Goal: Task Accomplishment & Management: Manage account settings

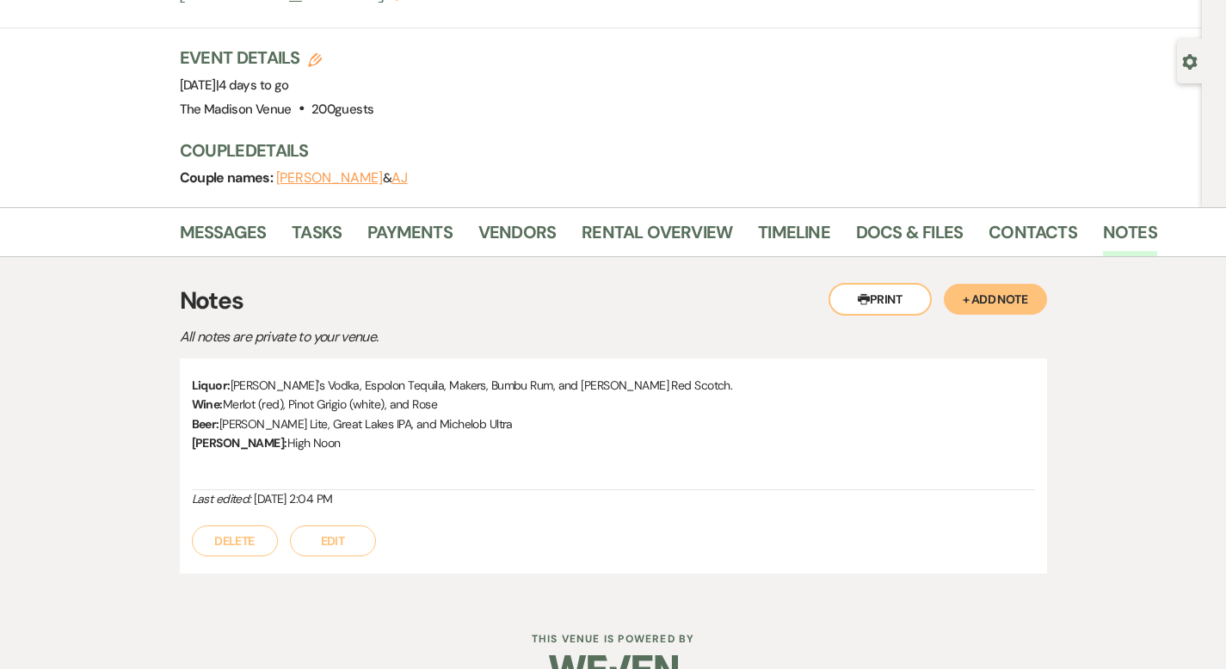
click at [65, 46] on div "Previous [PERSON_NAME] & [PERSON_NAME]'s Wedding - [PERSON_NAME] Edit Bookmark …" at bounding box center [601, 68] width 1202 height 279
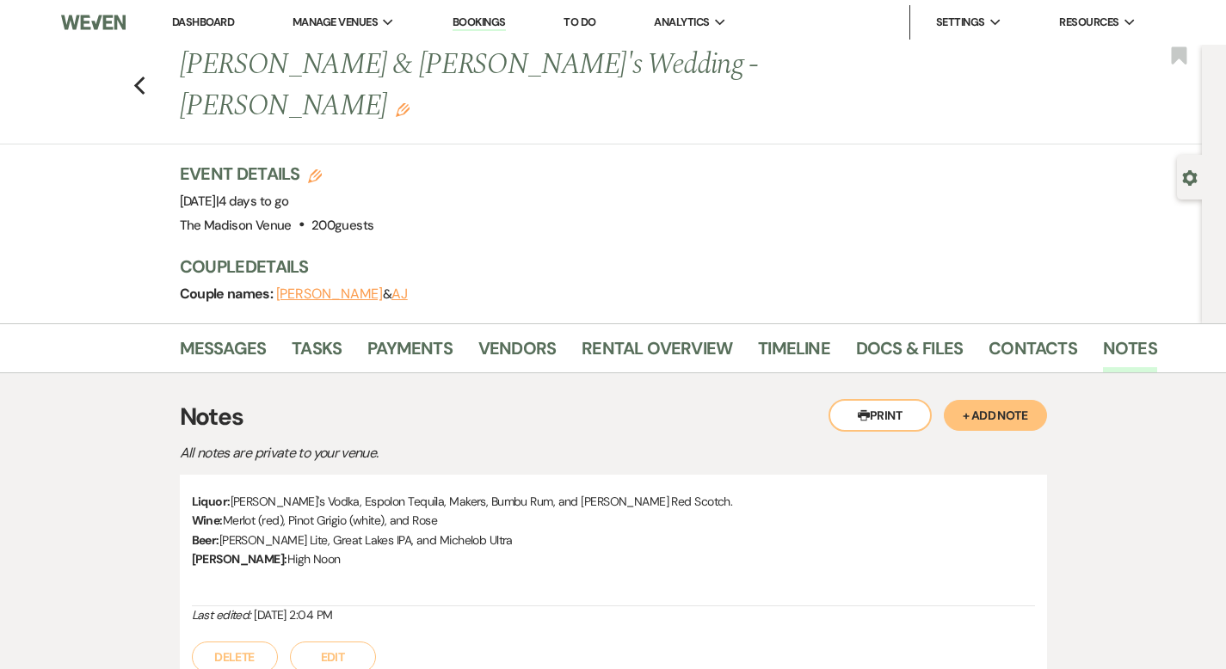
click at [188, 15] on link "Dashboard" at bounding box center [203, 22] width 62 height 15
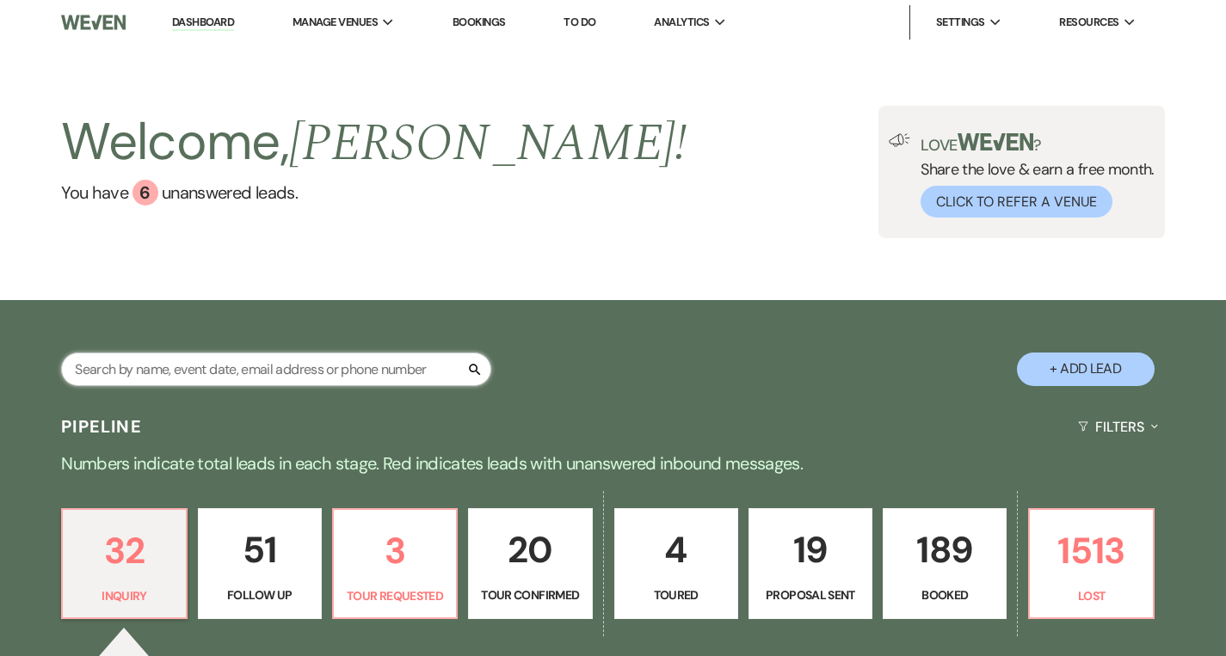
click at [210, 366] on input "text" at bounding box center [276, 370] width 430 height 34
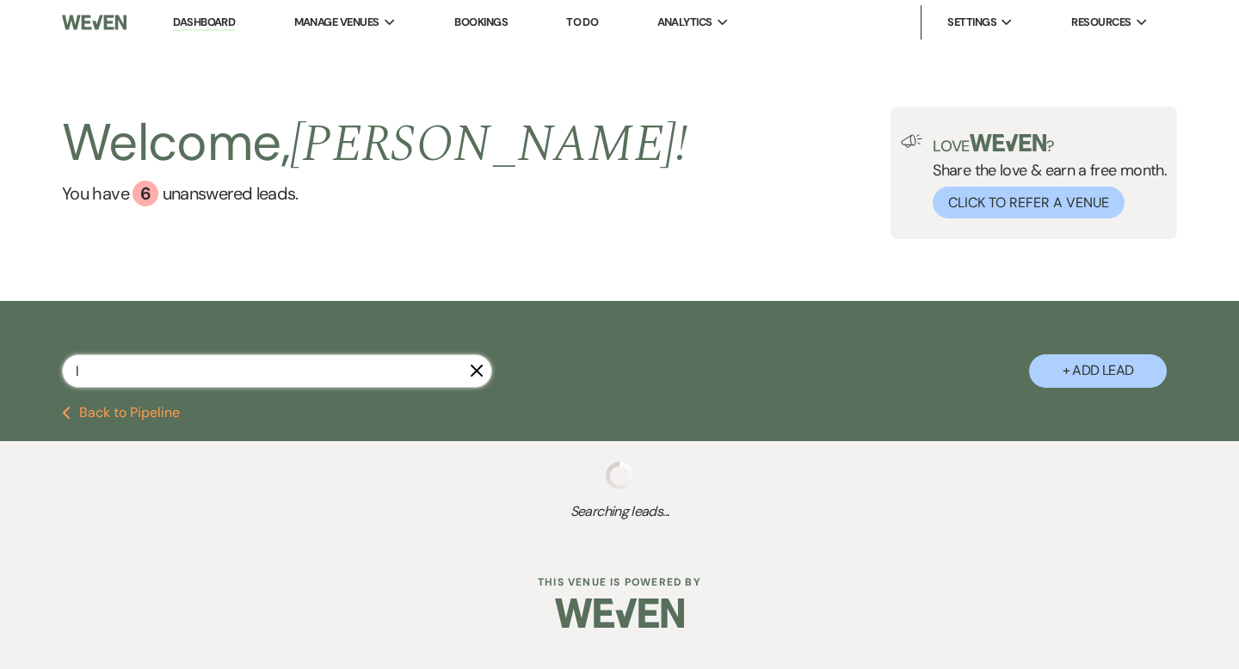
type input "li"
select select "9"
select select "8"
select select "10"
select select "9"
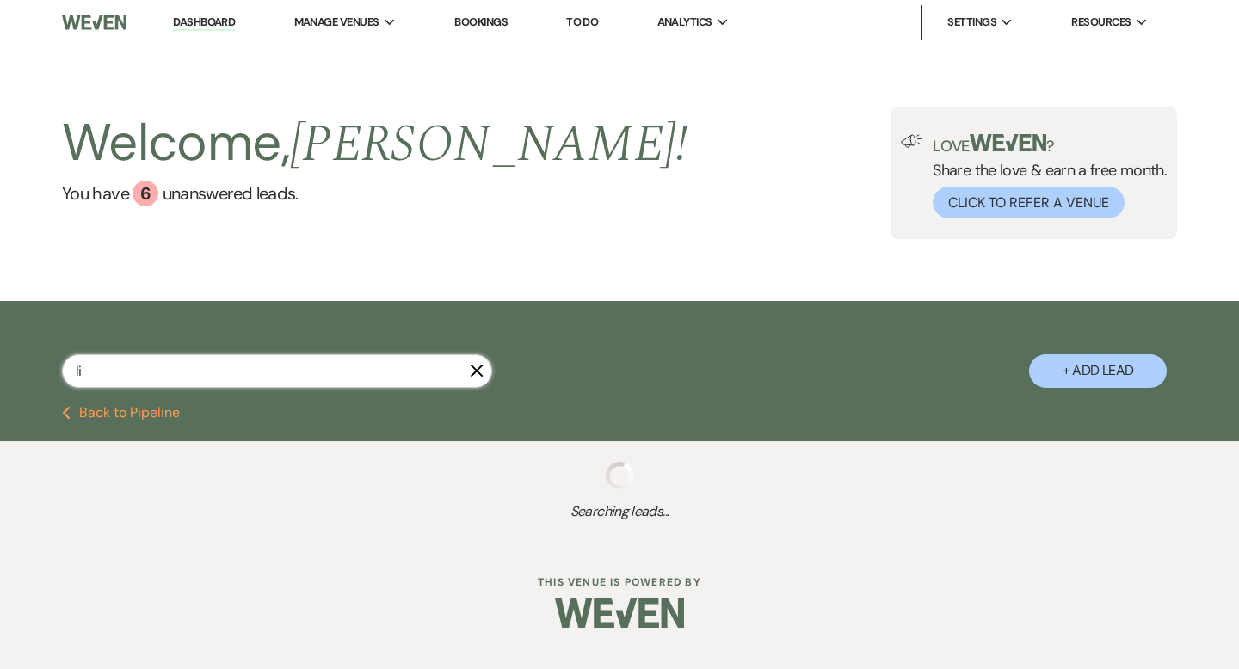
select select "6"
select select "4"
select select "8"
select select "5"
select select "4"
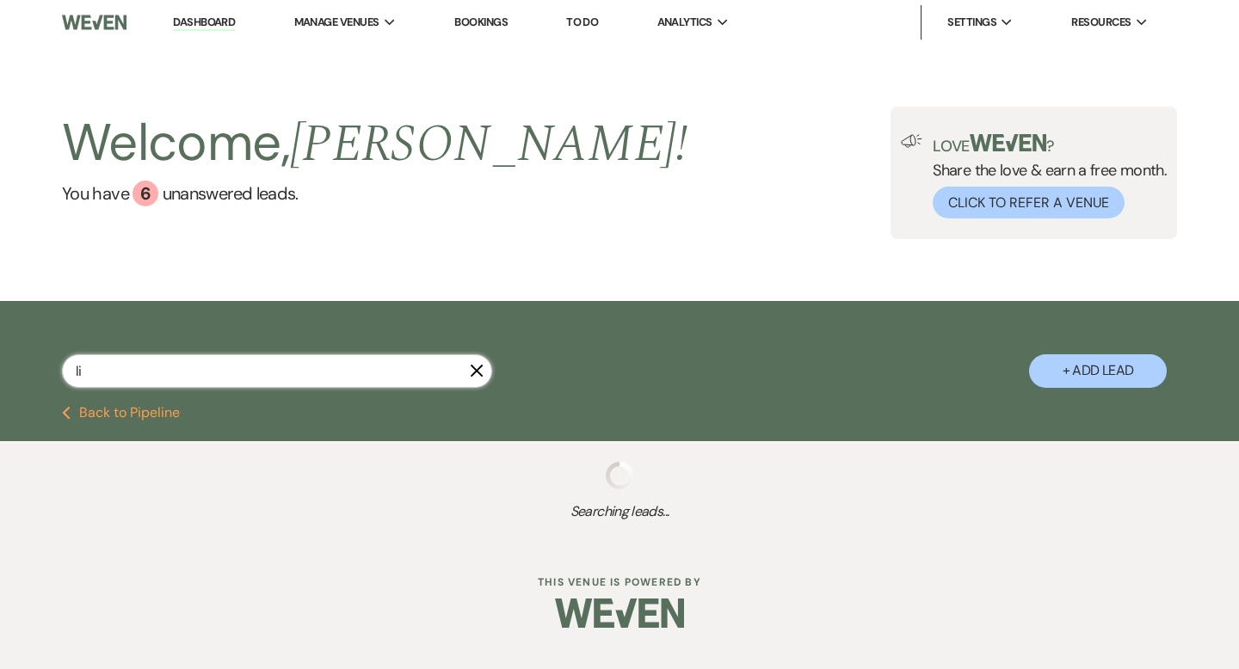
select select "2"
select select "9"
select select "5"
select select "8"
select select "6"
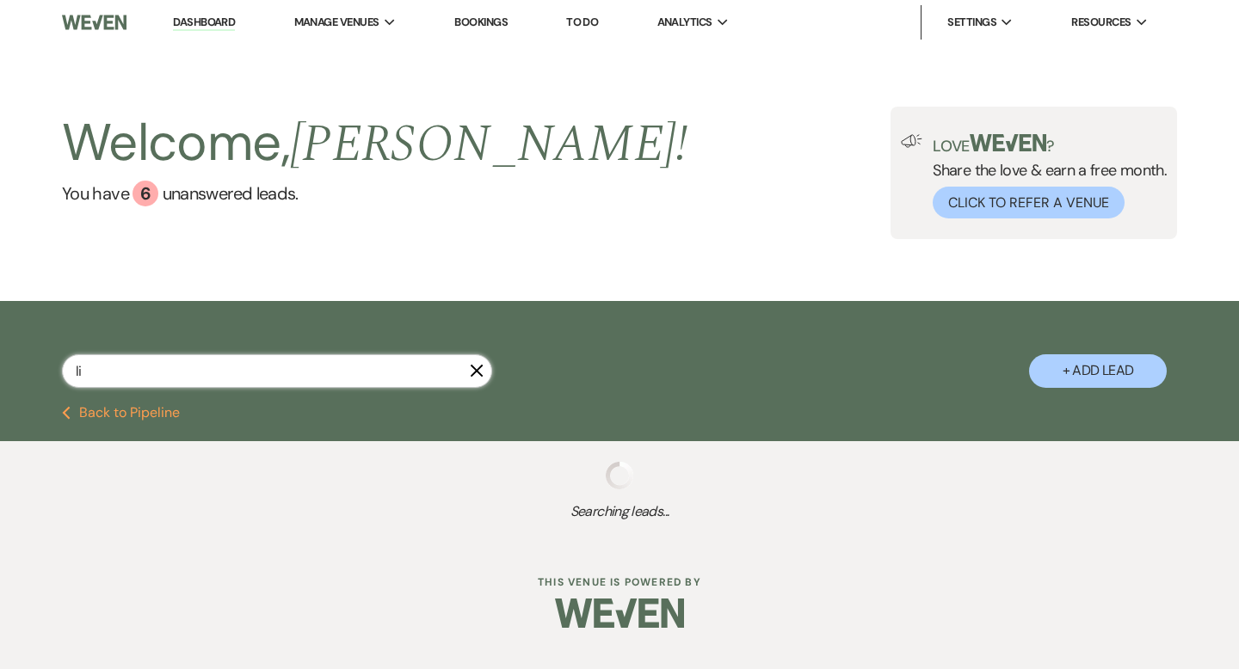
select select "9"
select select "4"
select select "8"
select select "6"
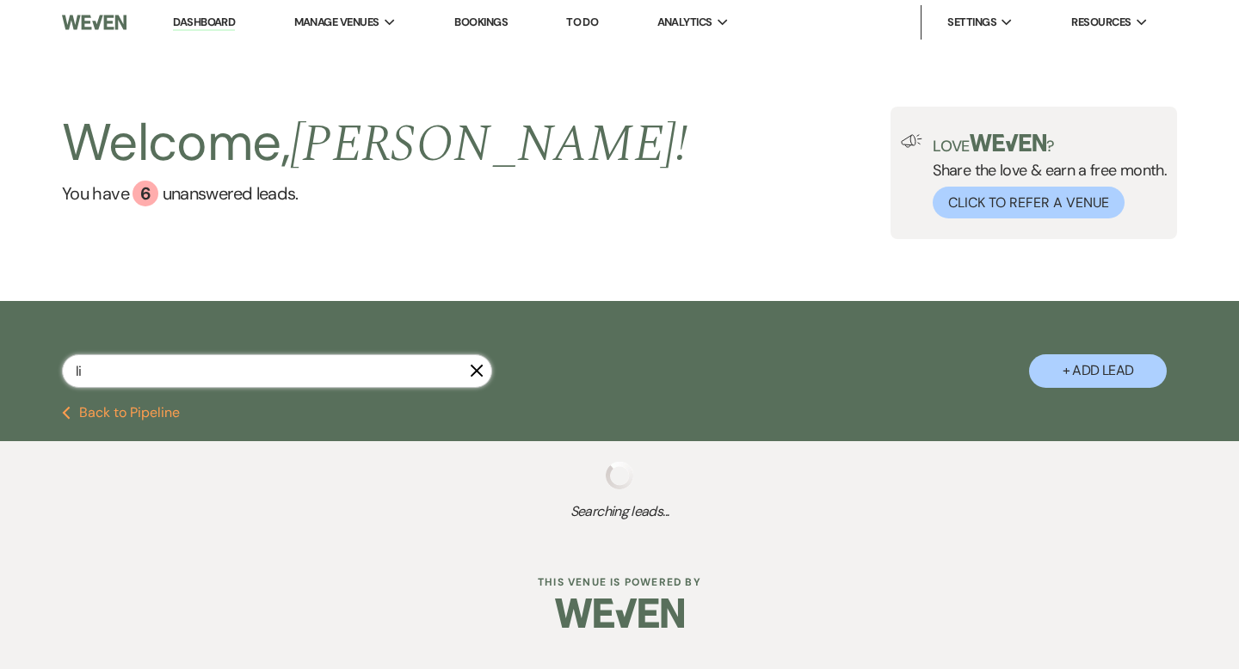
select select "9"
select select "4"
select select "8"
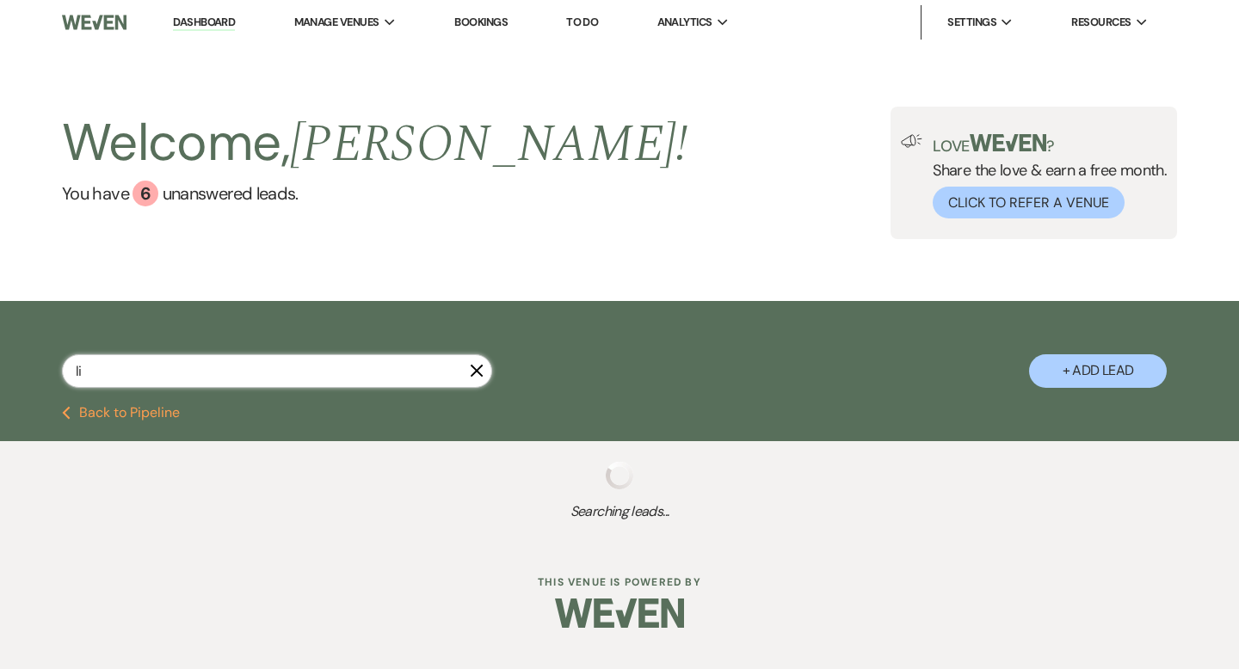
select select "6"
select select "8"
select select "5"
select select "9"
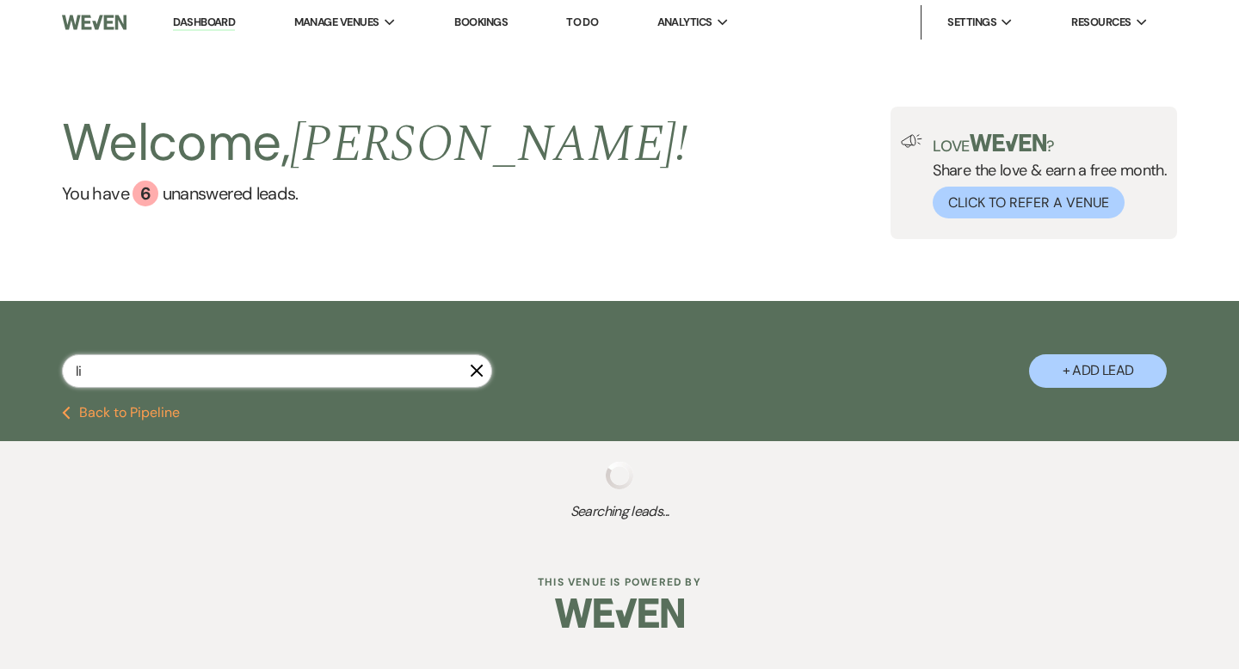
select select "8"
select select "5"
select select "8"
select select "5"
select select "6"
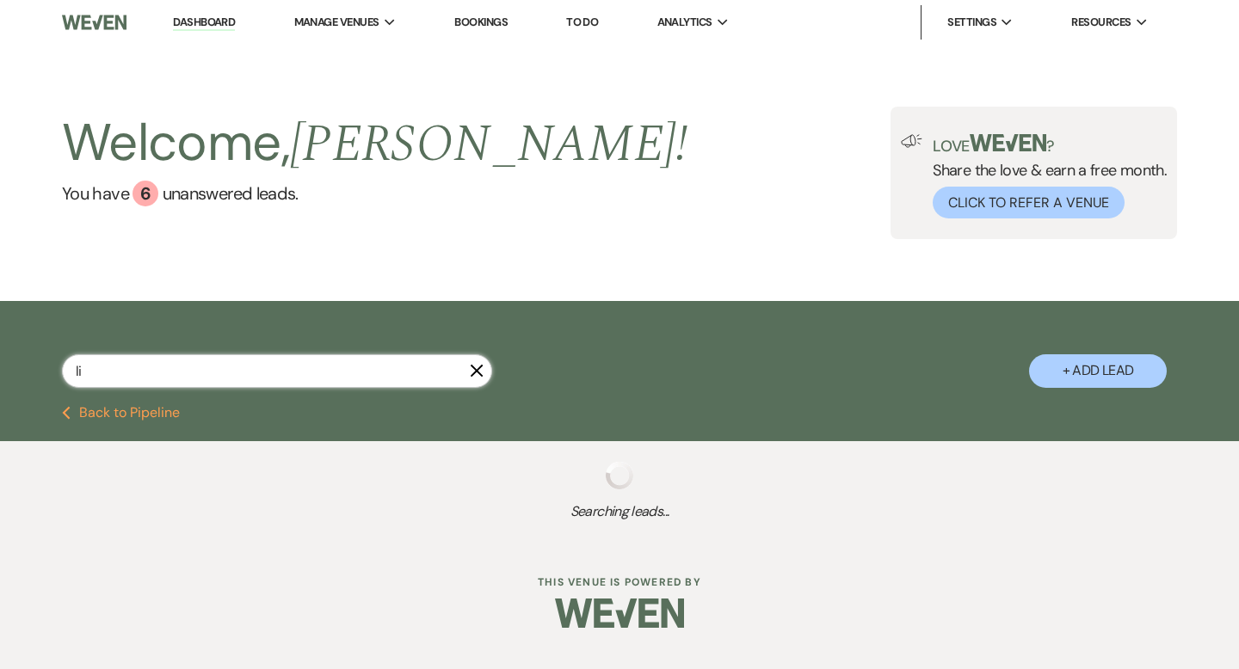
select select "8"
select select "6"
select select "8"
select select "5"
select select "8"
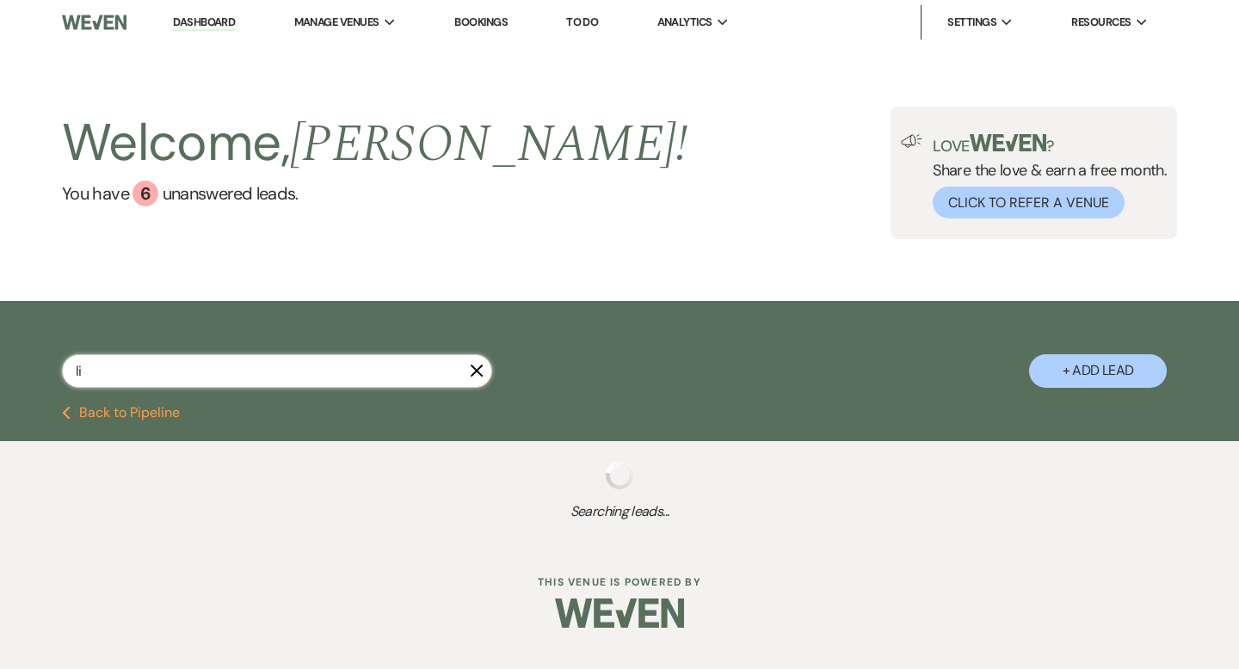
select select "4"
select select "6"
select select "5"
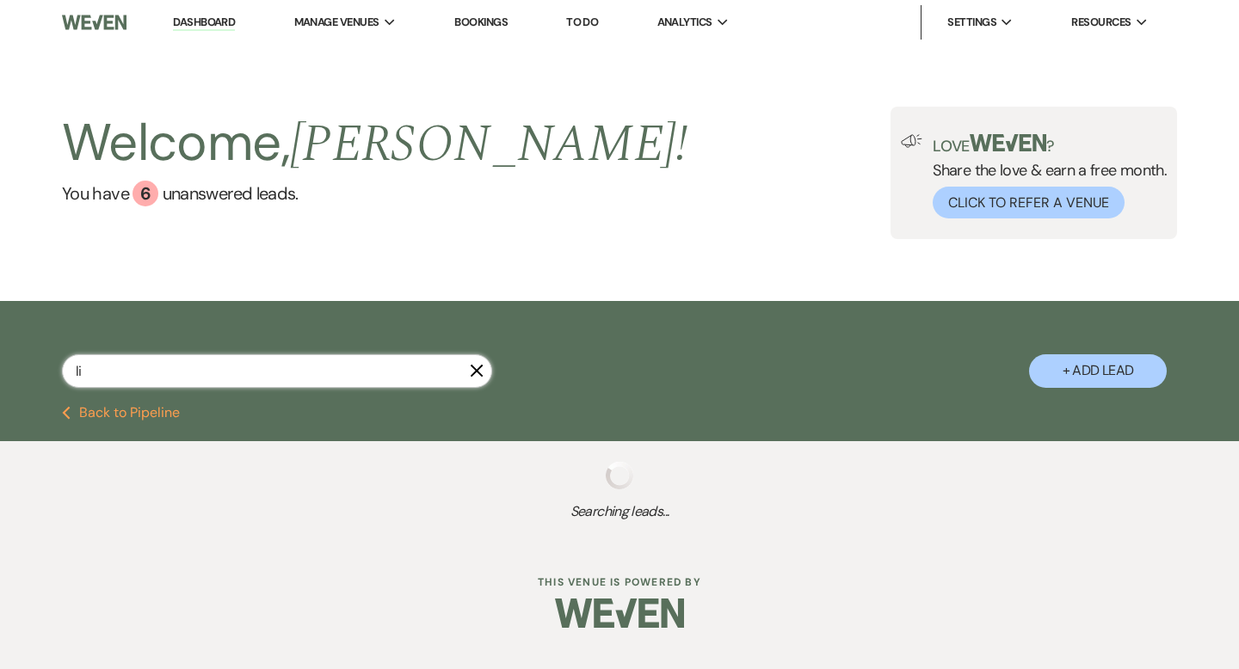
select select "8"
select select "5"
select select "8"
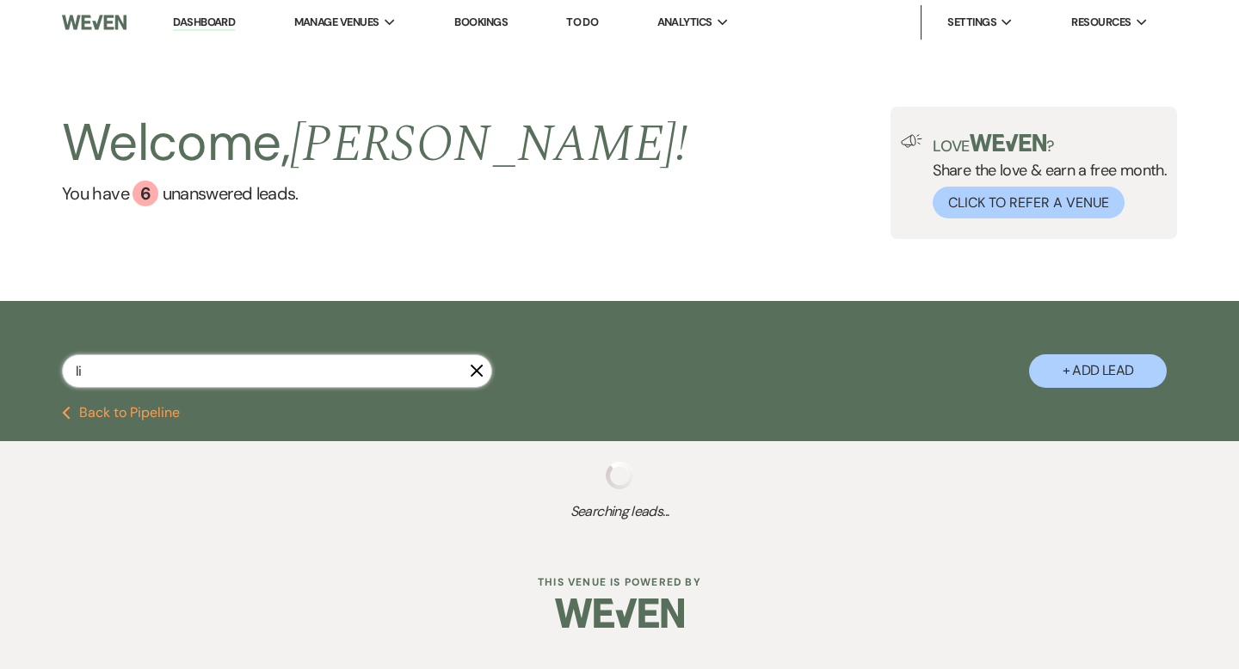
select select "10"
select select "9"
select select "8"
select select "5"
select select "8"
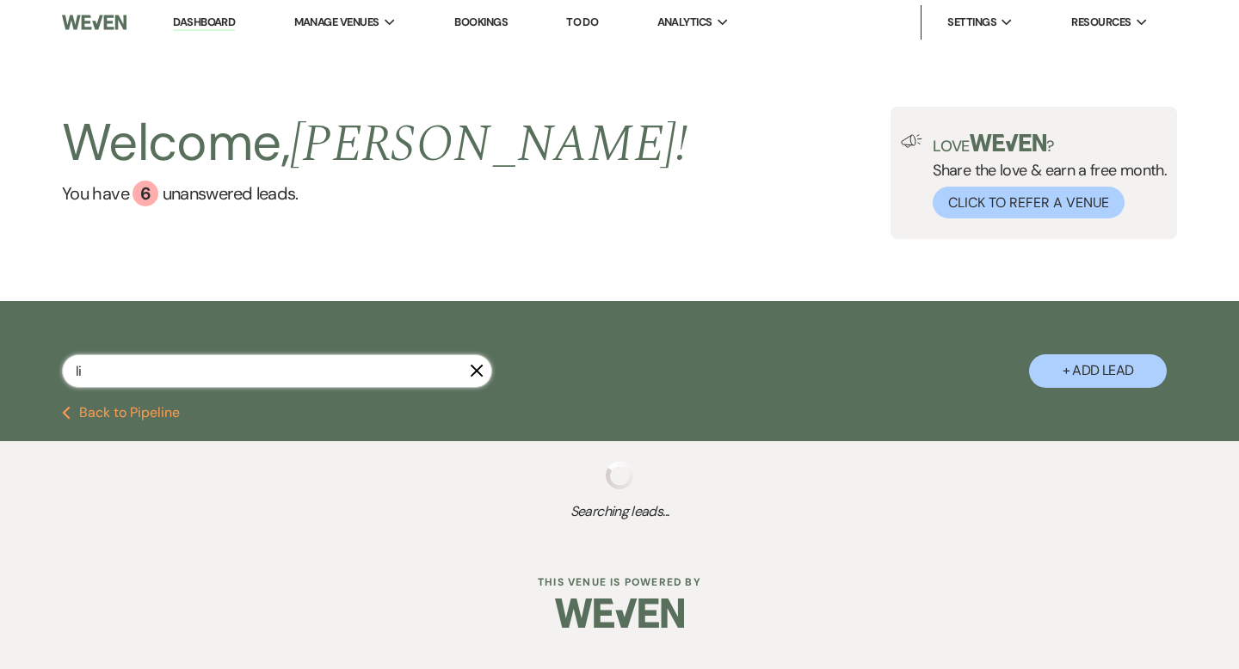
select select "5"
select select "8"
select select "5"
select select "8"
select select "5"
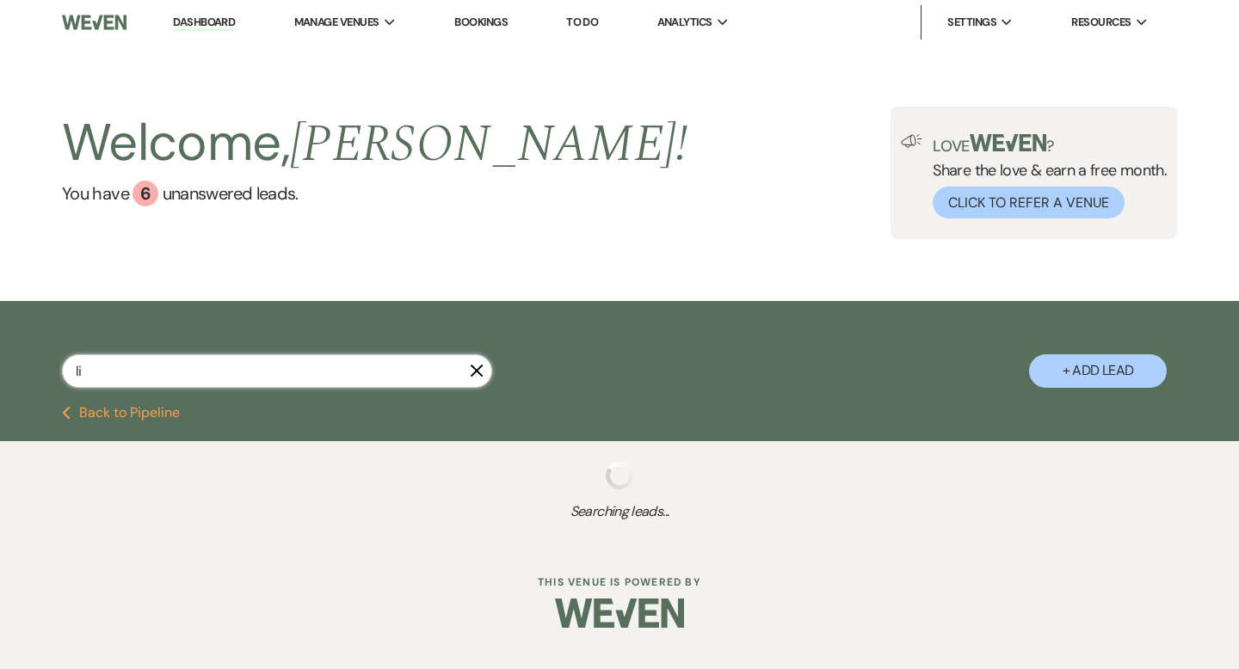
select select "8"
select select "10"
select select "6"
select select "8"
select select "5"
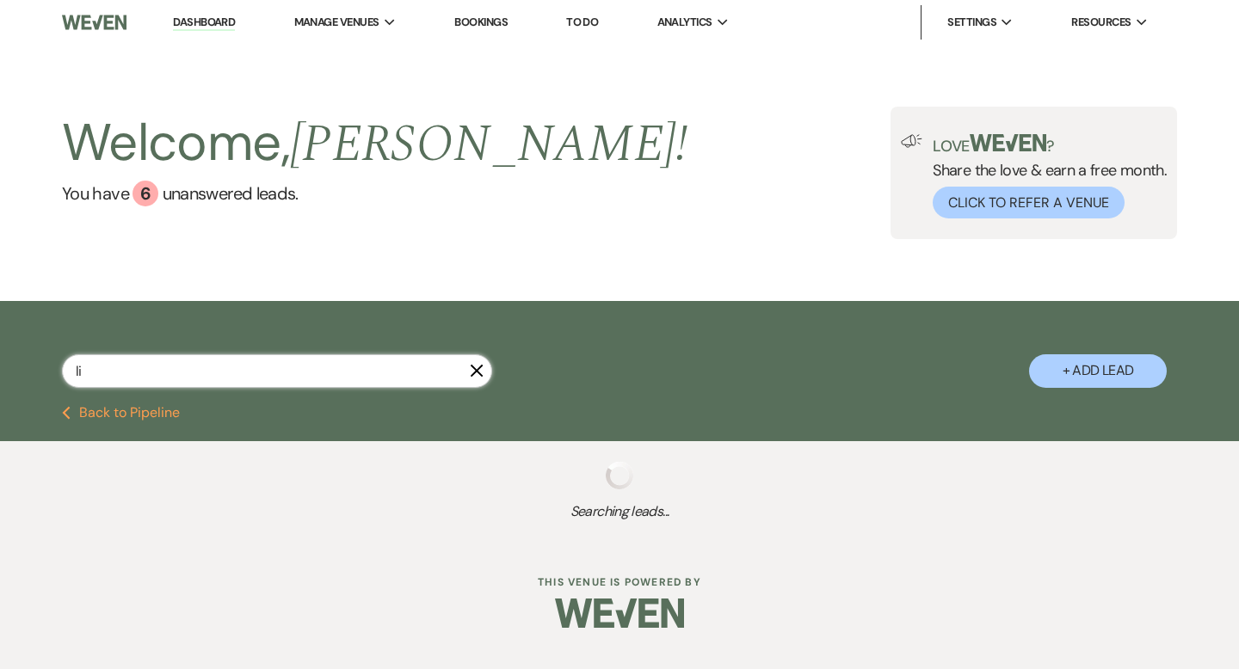
select select "8"
select select "5"
select select "8"
select select "6"
select select "8"
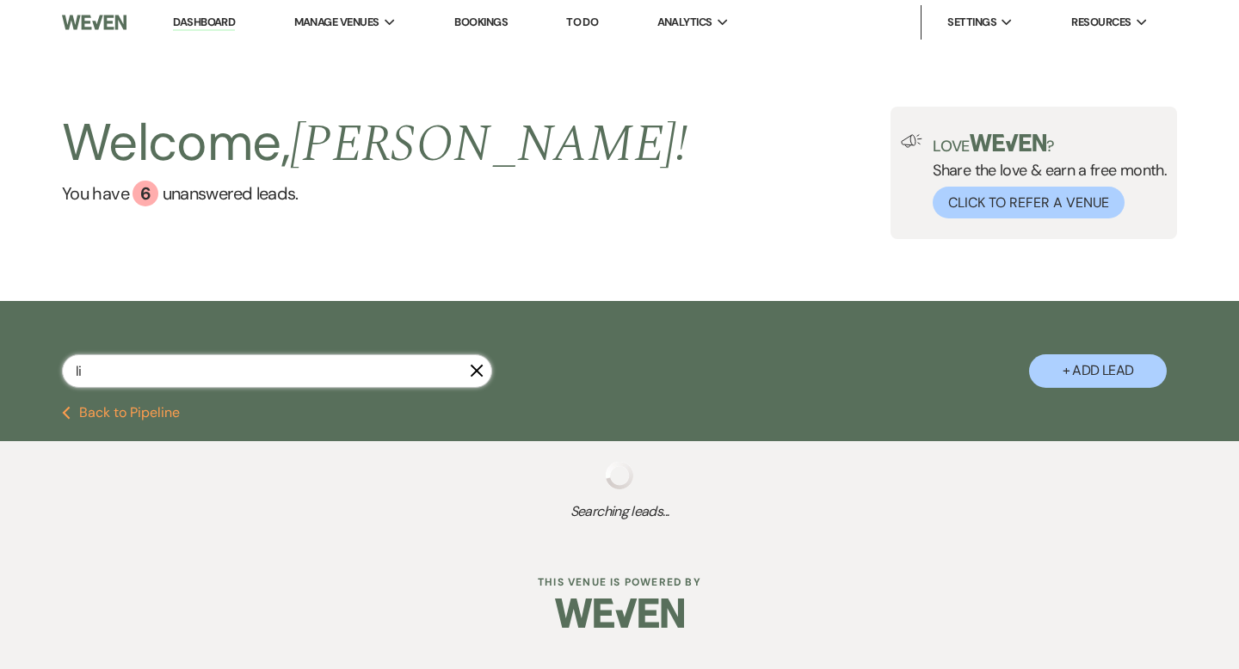
select select "5"
select select "8"
select select "5"
select select "8"
select select "5"
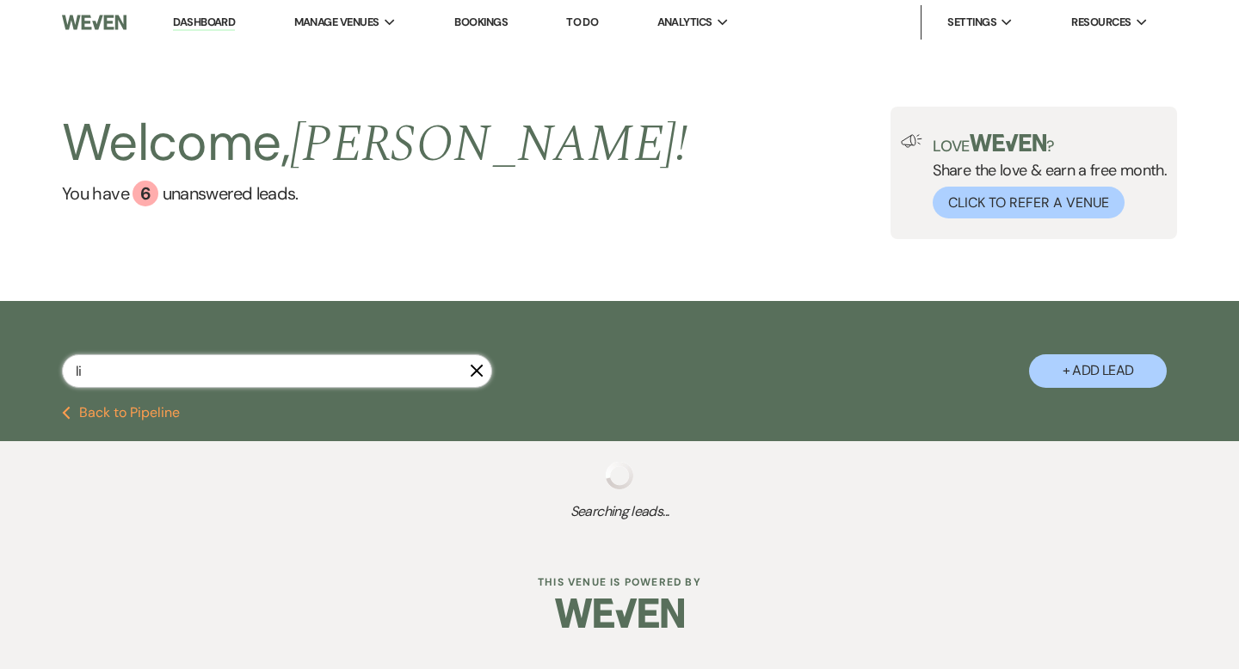
select select "9"
select select "8"
select select "5"
select select "8"
select select "5"
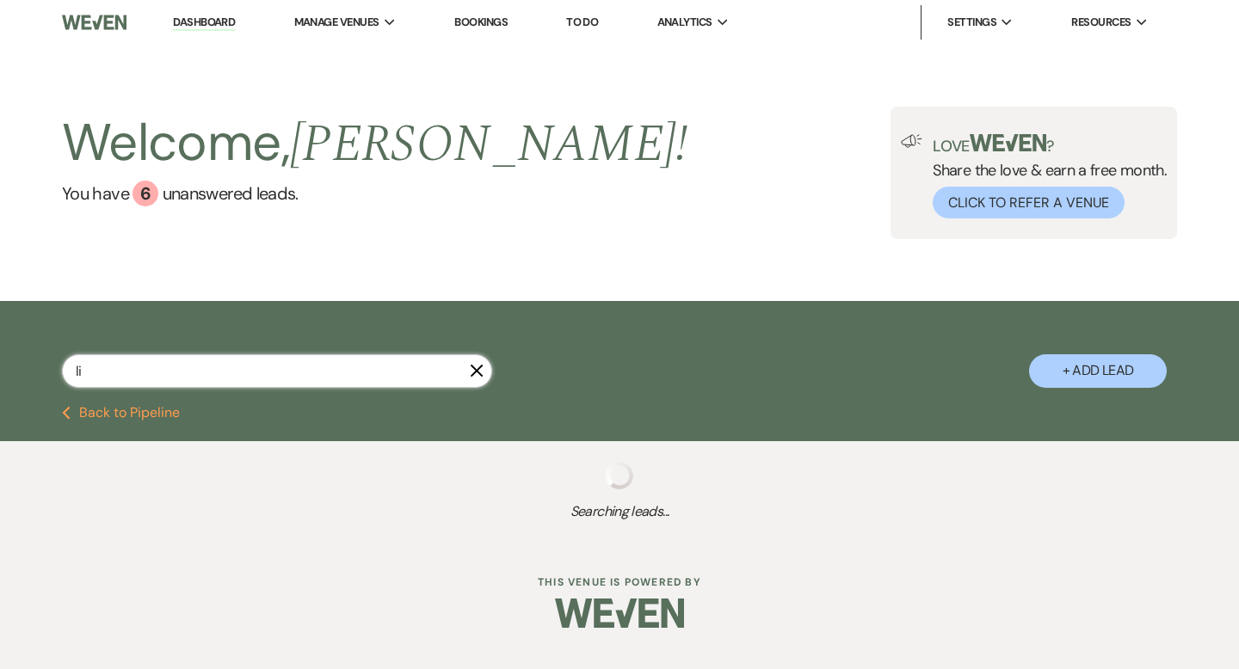
select select "6"
select select "4"
select select "8"
select select "10"
select select "8"
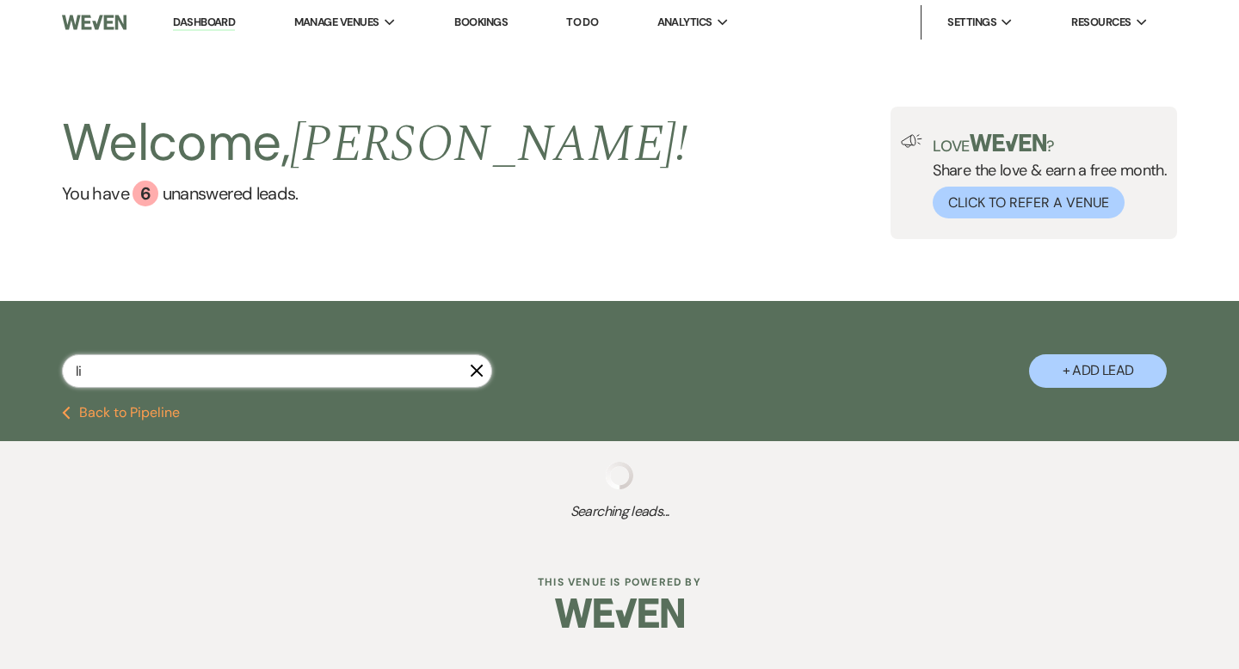
select select "1"
select select "8"
select select "5"
select select "8"
select select "6"
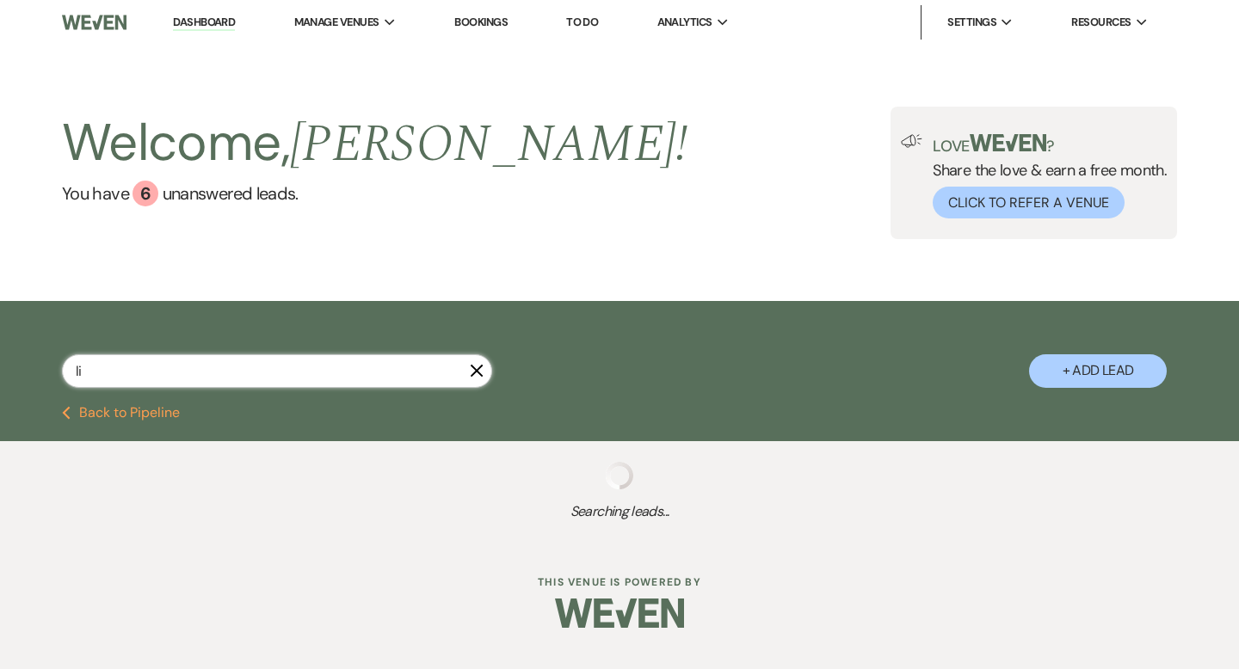
select select "8"
select select "6"
select select "8"
select select "5"
select select "8"
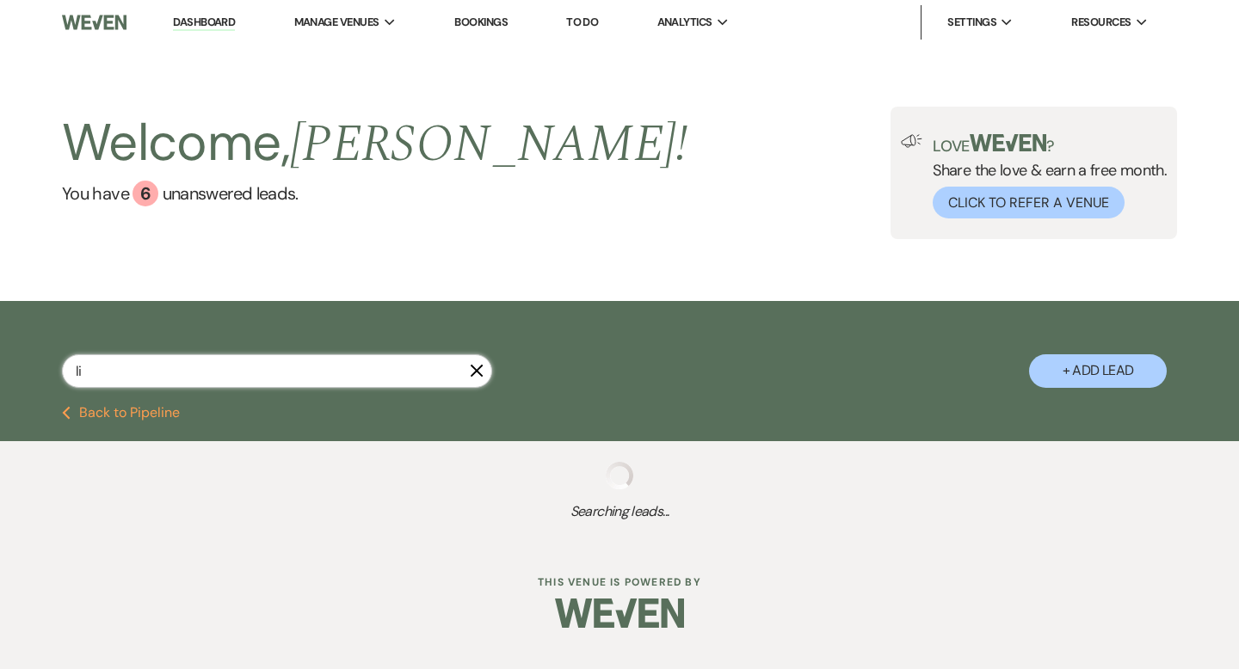
select select "6"
select select "8"
select select "5"
select select "8"
select select "5"
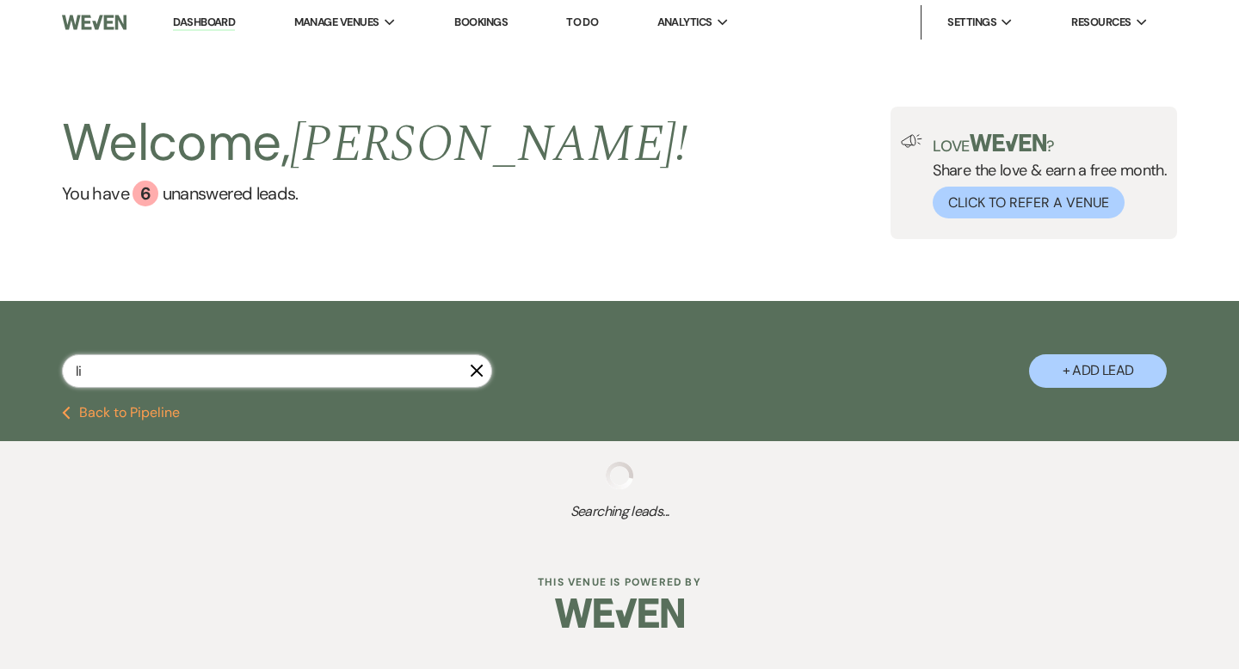
select select "8"
select select "1"
select select "8"
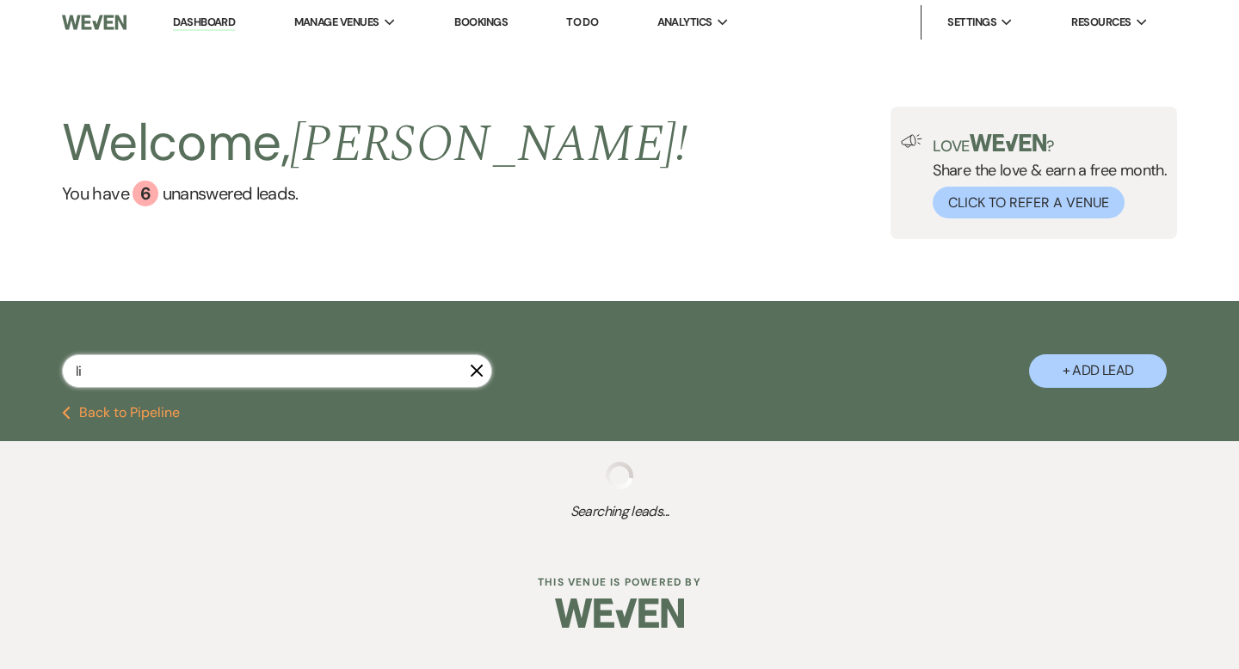
select select "10"
select select "8"
select select "10"
select select "8"
select select "6"
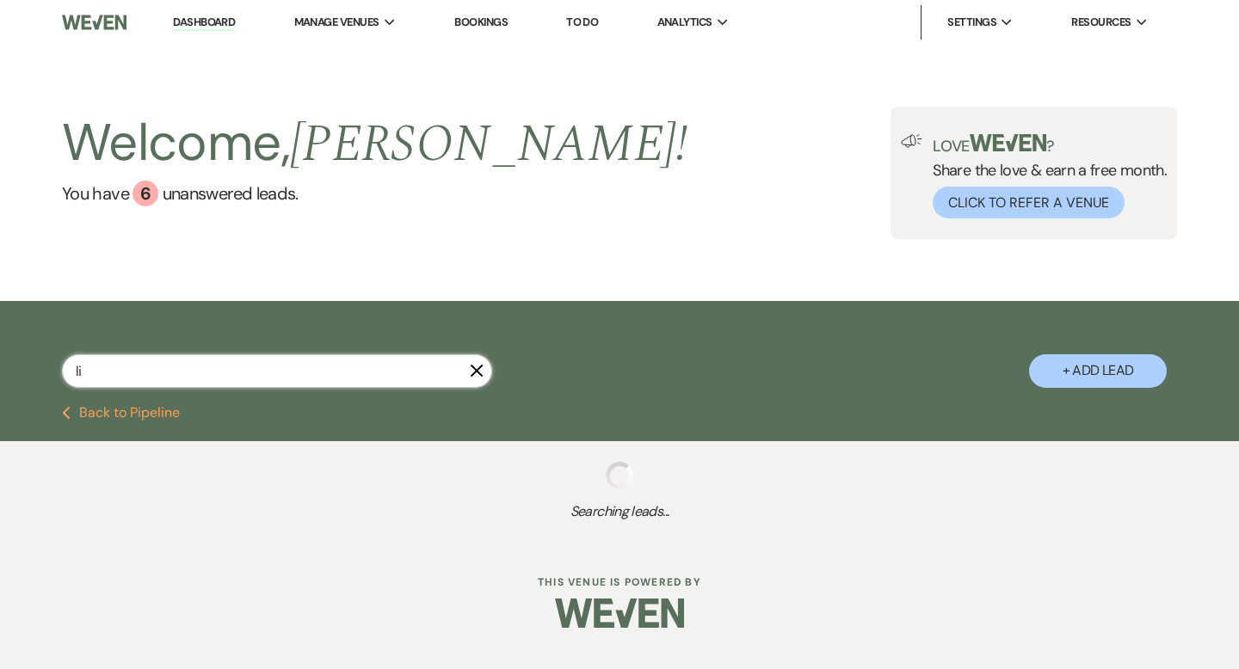
select select "8"
select select "5"
select select "8"
select select "5"
select select "8"
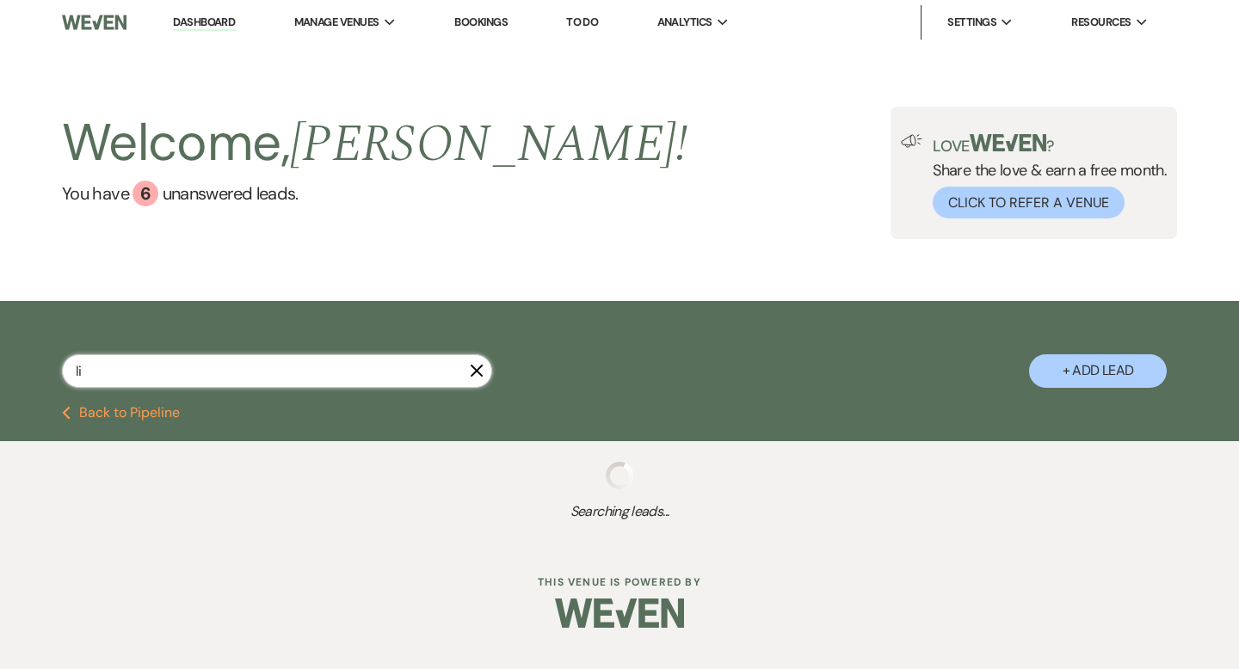
select select "8"
select select "6"
select select "8"
select select "5"
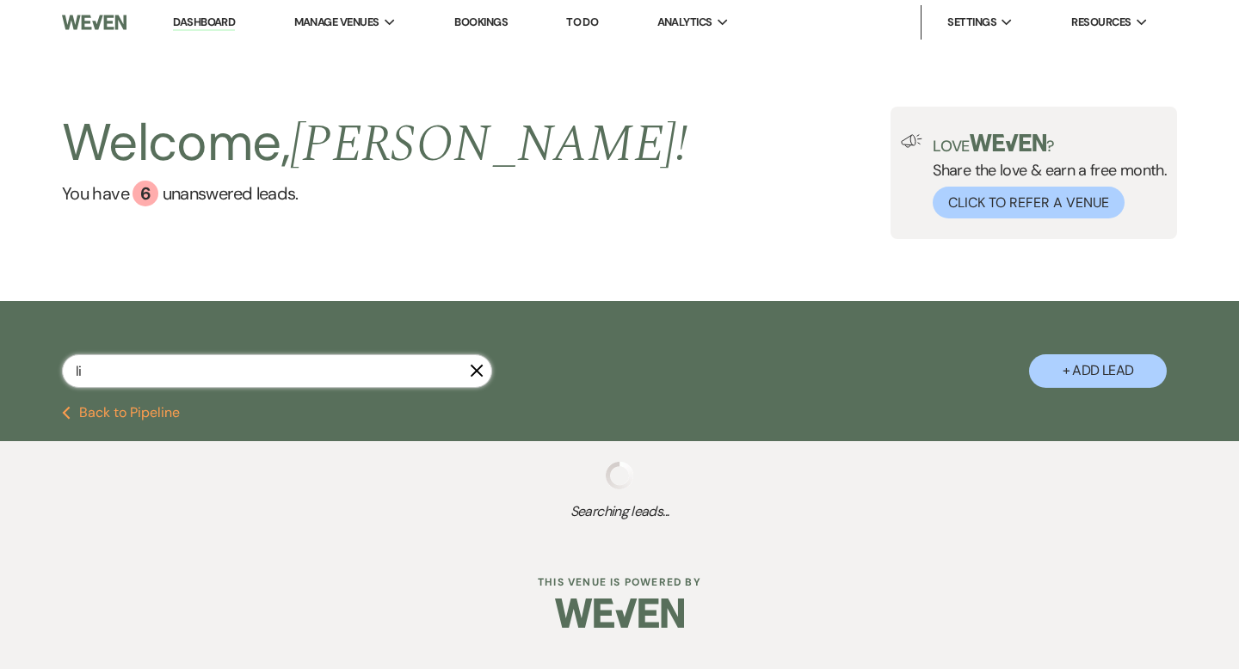
select select "8"
select select "5"
select select "8"
select select "2"
select select "8"
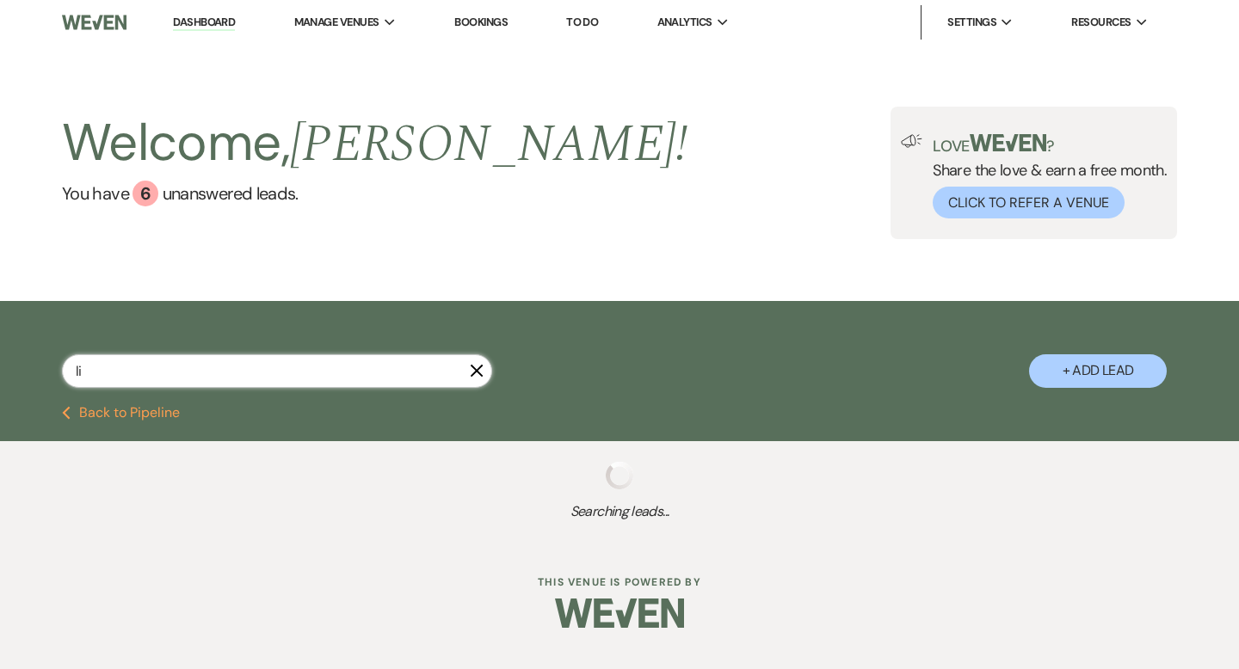
select select "5"
select select "8"
select select "10"
select select "8"
select select "3"
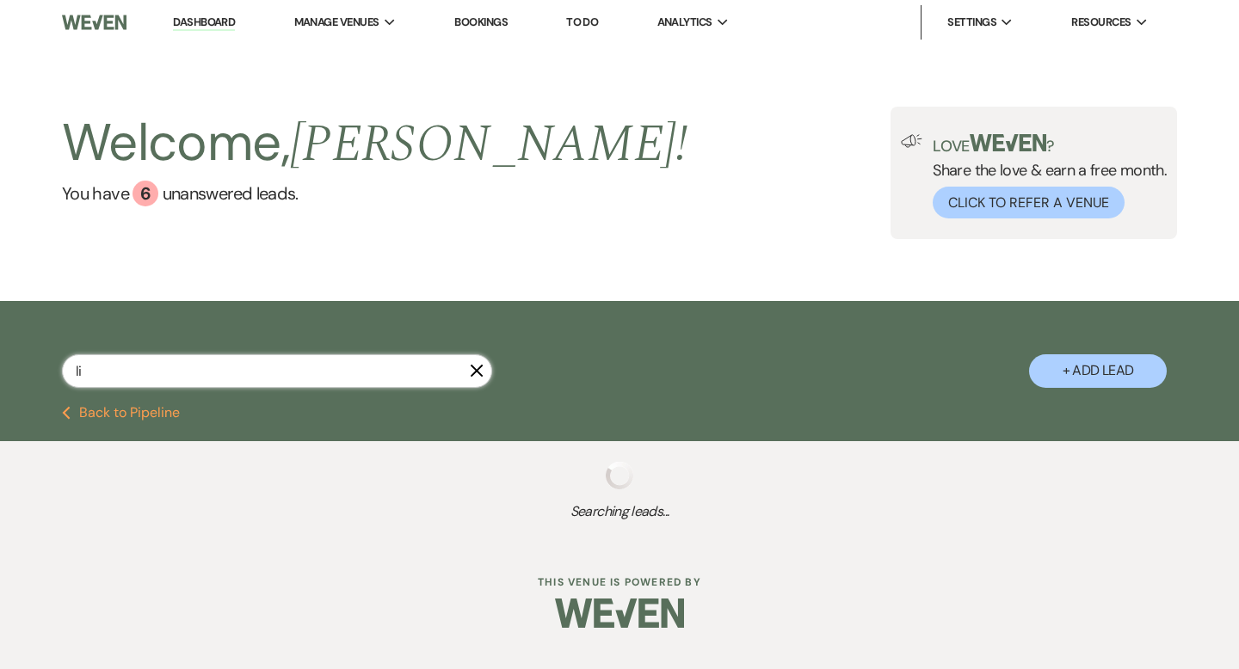
select select "8"
select select "5"
select select "8"
select select "5"
select select "8"
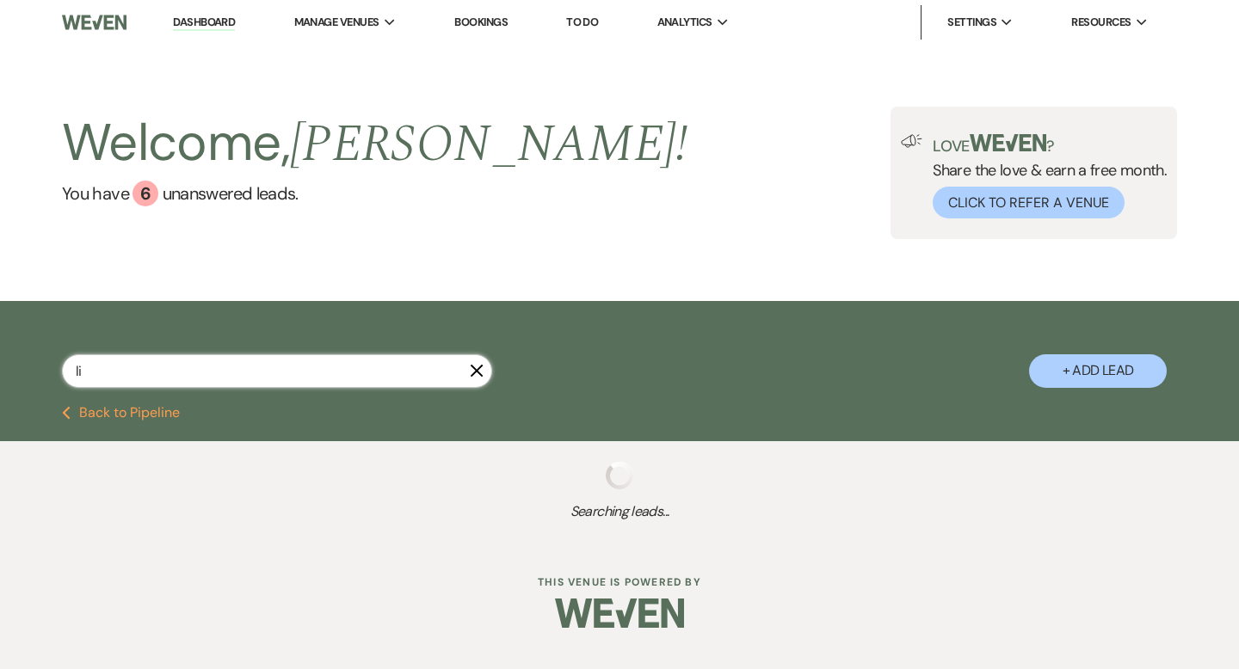
select select "5"
select select "8"
select select "6"
select select "8"
select select "5"
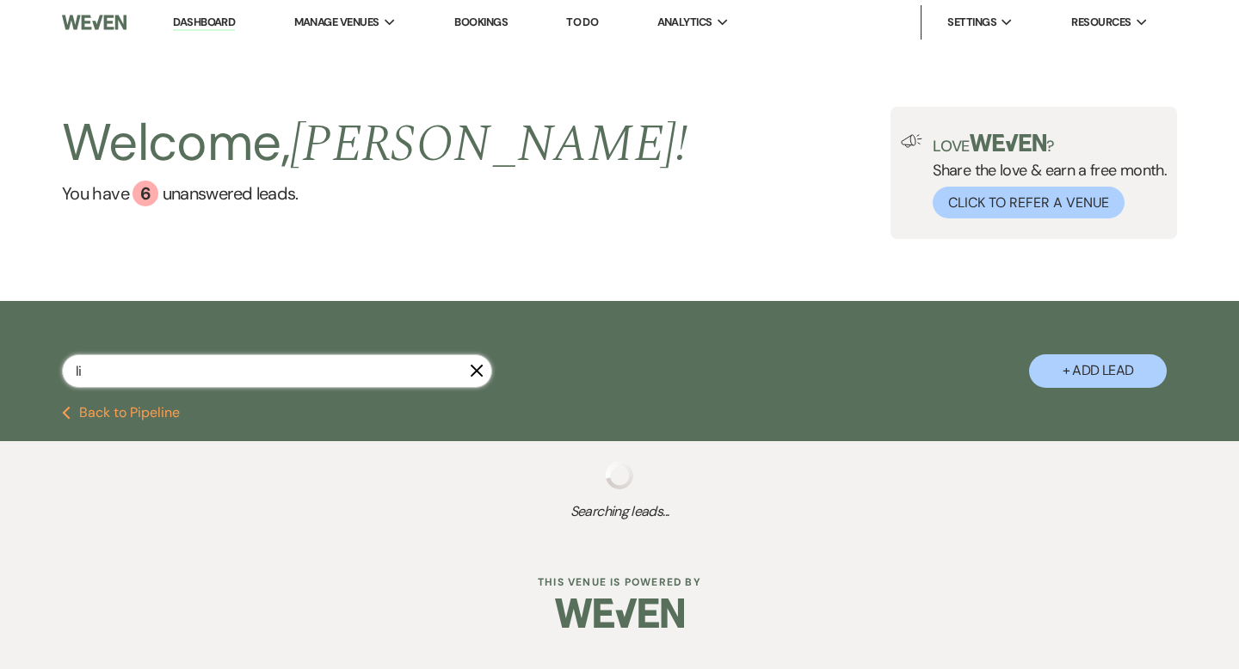
select select "8"
select select "5"
select select "8"
select select "5"
select select "8"
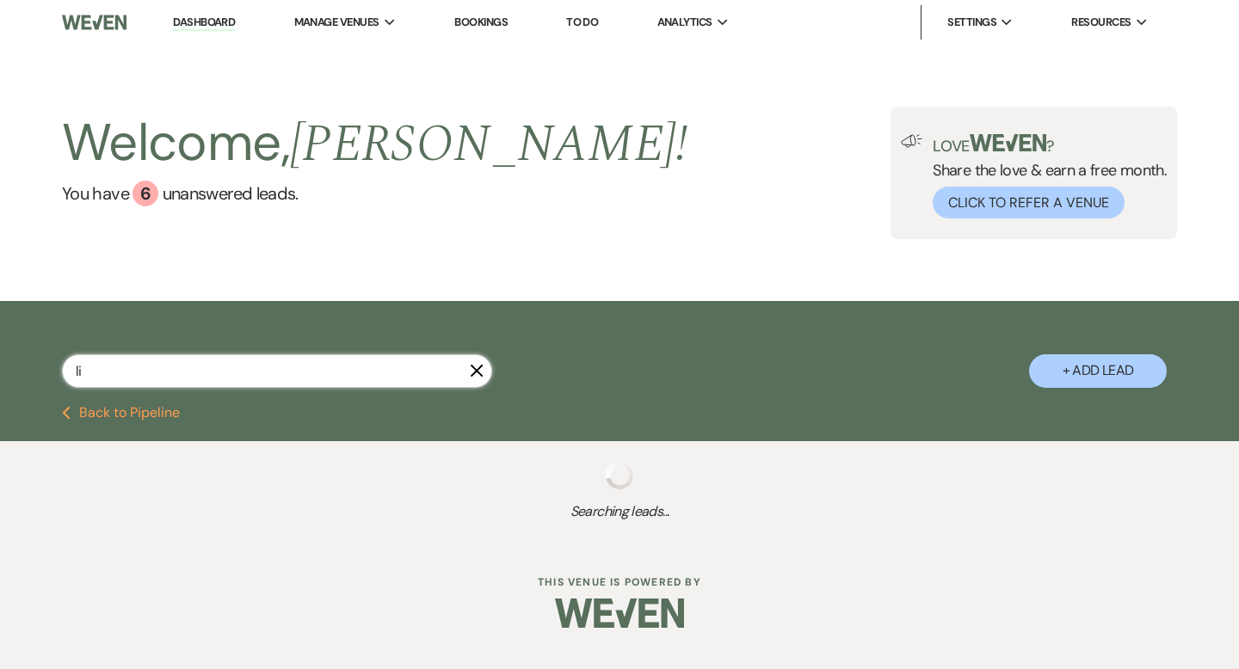
select select "1"
select select "8"
select select "5"
select select "8"
select select "5"
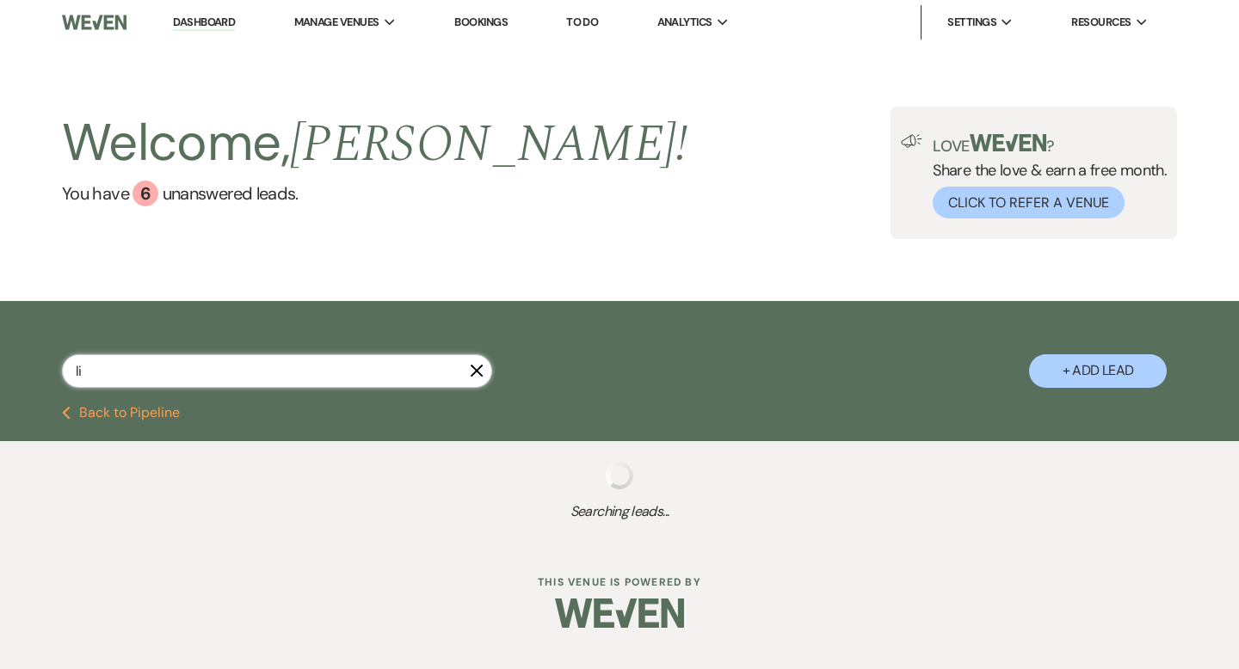
select select "8"
select select "5"
select select "8"
select select "5"
select select "8"
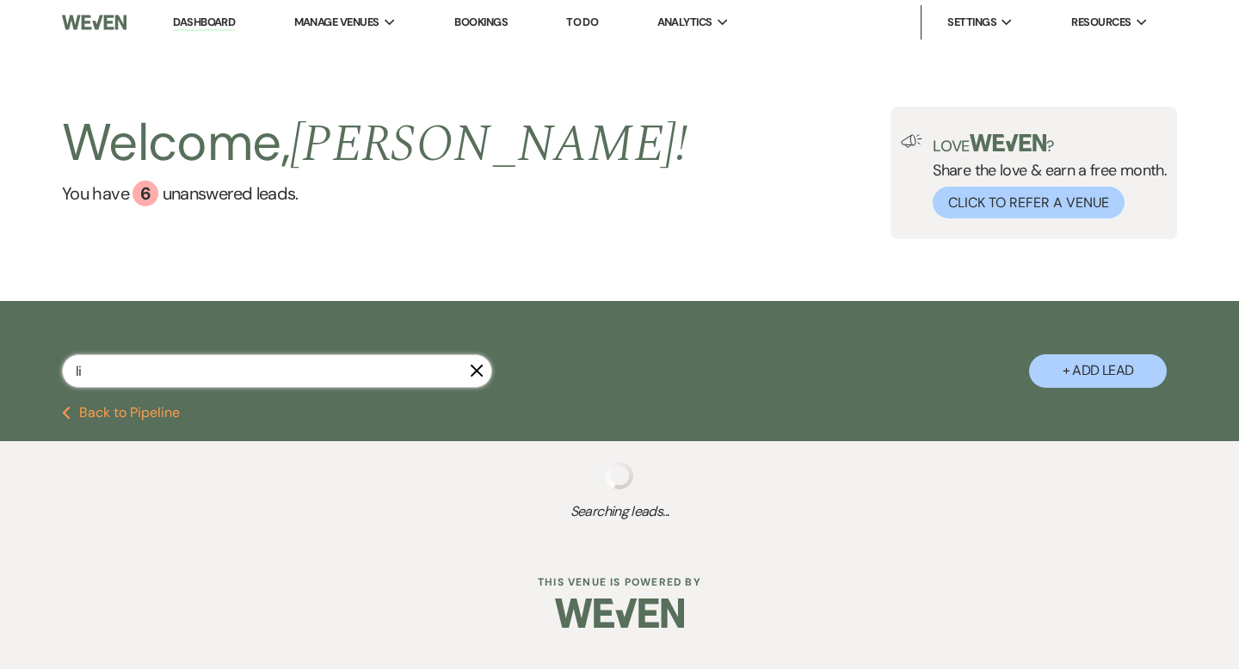
select select "6"
select select "8"
select select "5"
select select "8"
select select "6"
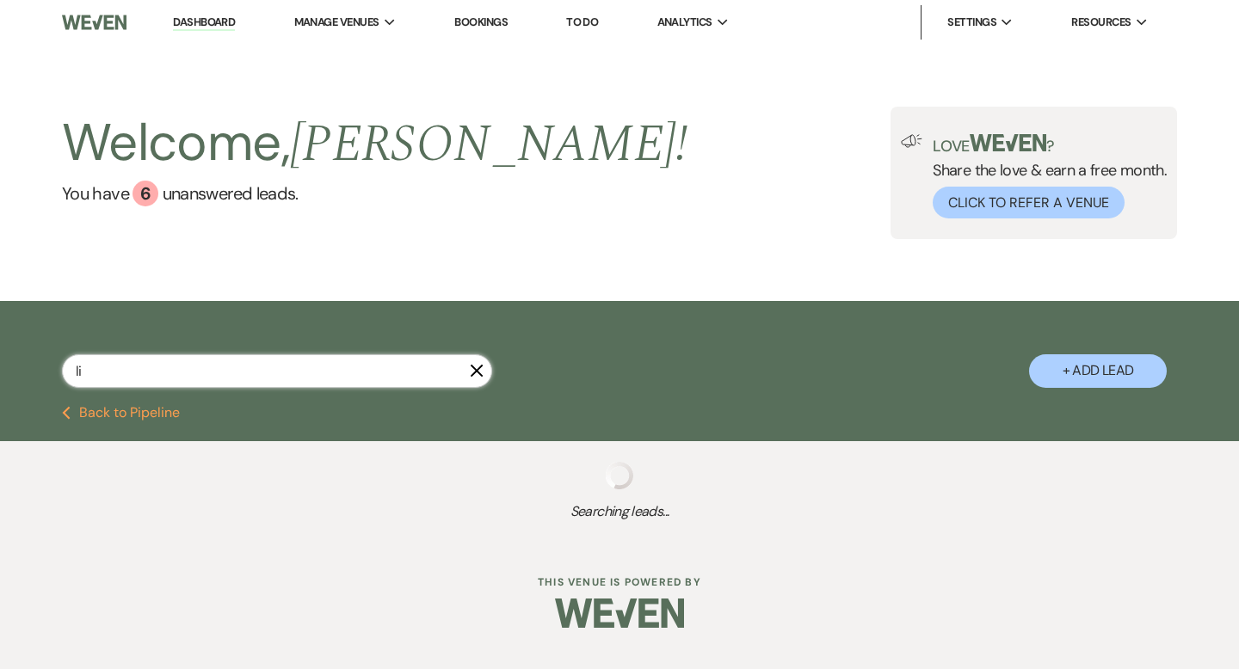
select select "8"
select select "5"
select select "8"
select select "6"
select select "8"
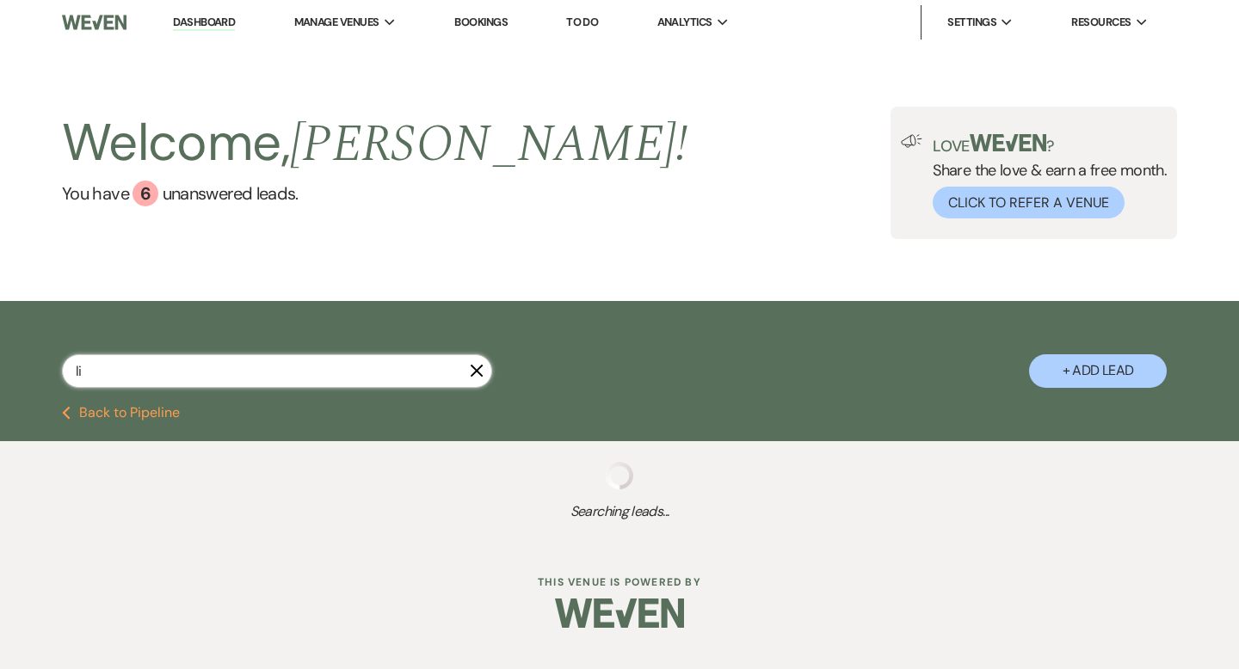
select select "5"
select select "8"
select select "5"
select select "8"
select select "5"
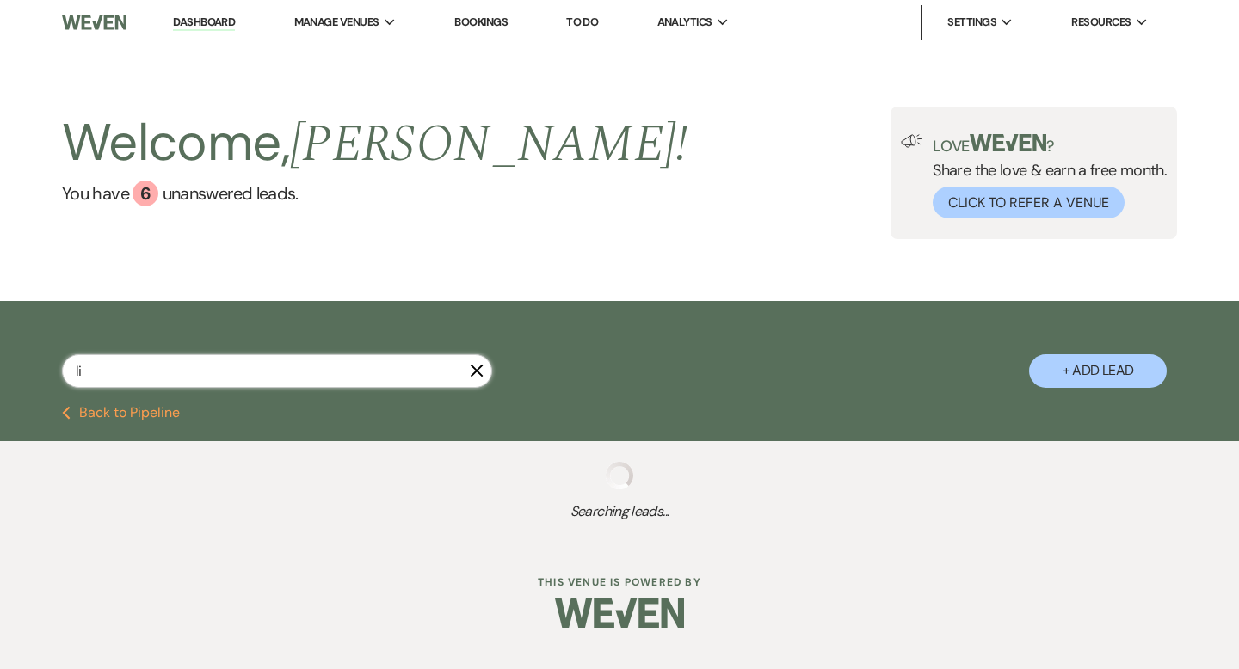
select select "8"
select select "5"
select select "8"
select select "5"
select select "8"
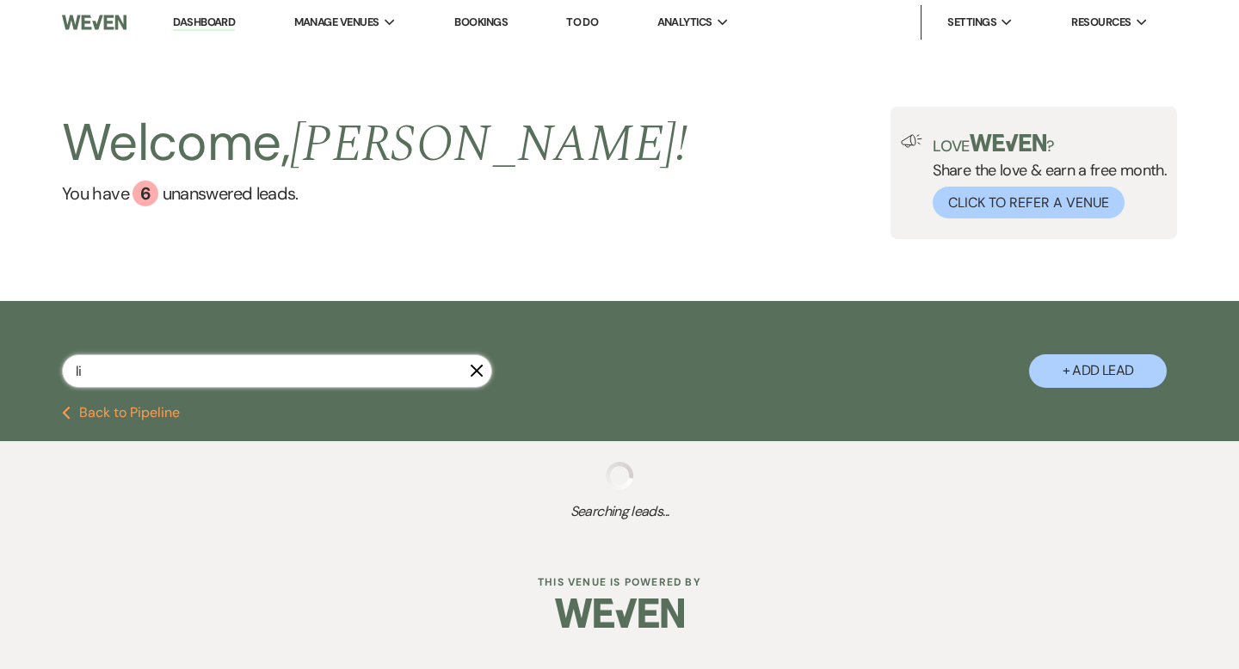
select select "8"
select select "6"
select select "8"
select select "5"
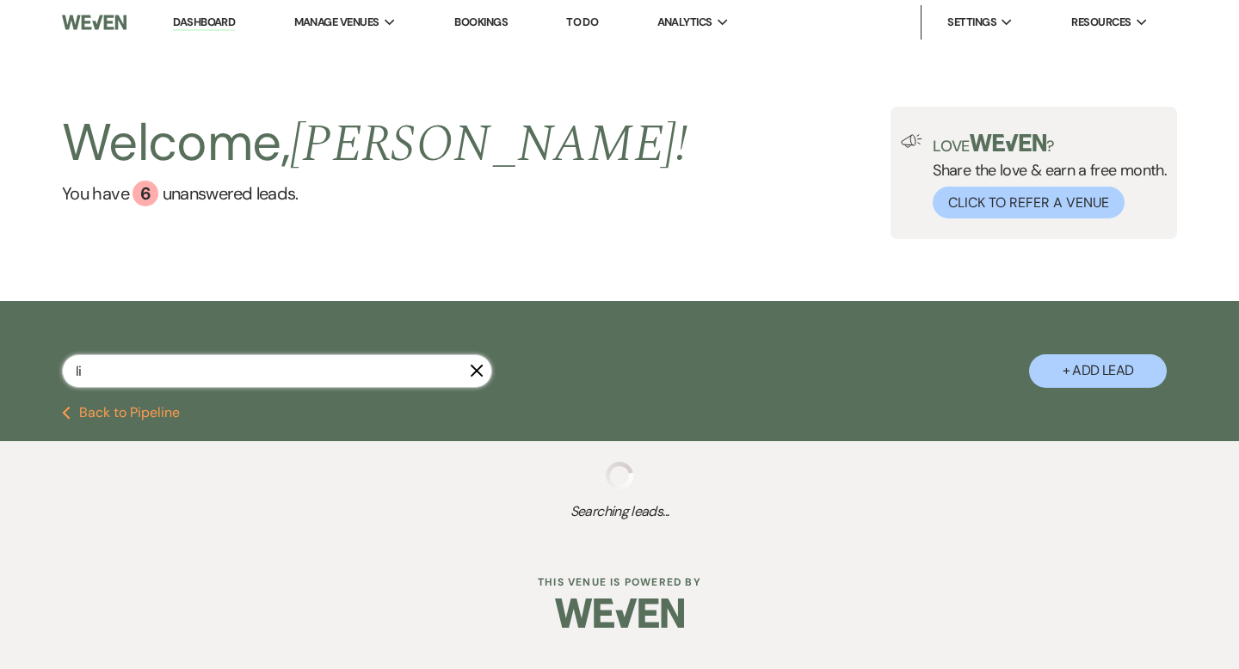
select select "8"
select select "5"
select select "8"
select select "4"
select select "8"
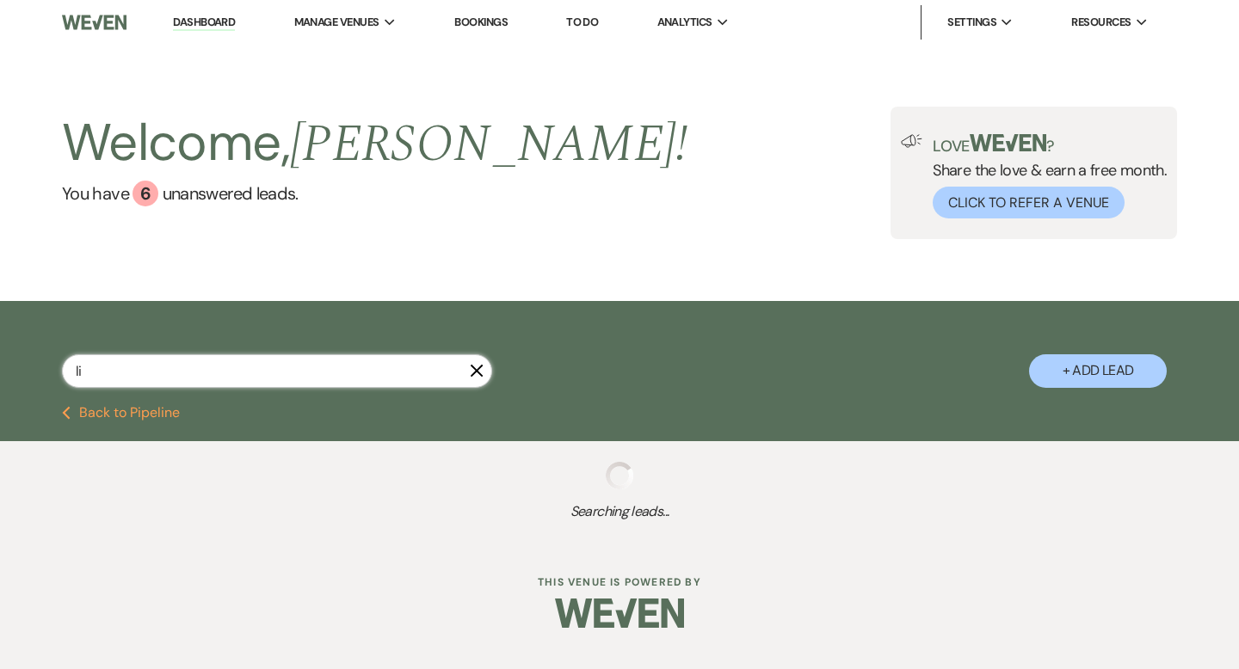
select select "5"
select select "8"
select select "5"
select select "8"
select select "1"
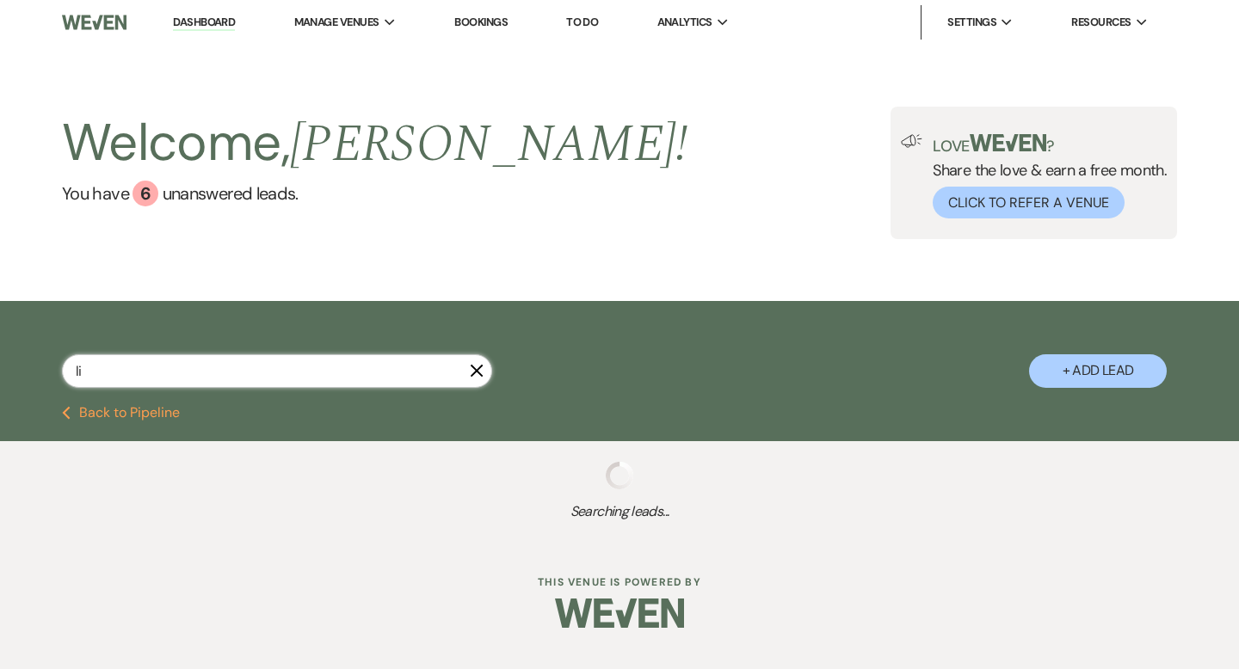
select select "8"
select select "11"
select select "8"
select select "7"
select select "8"
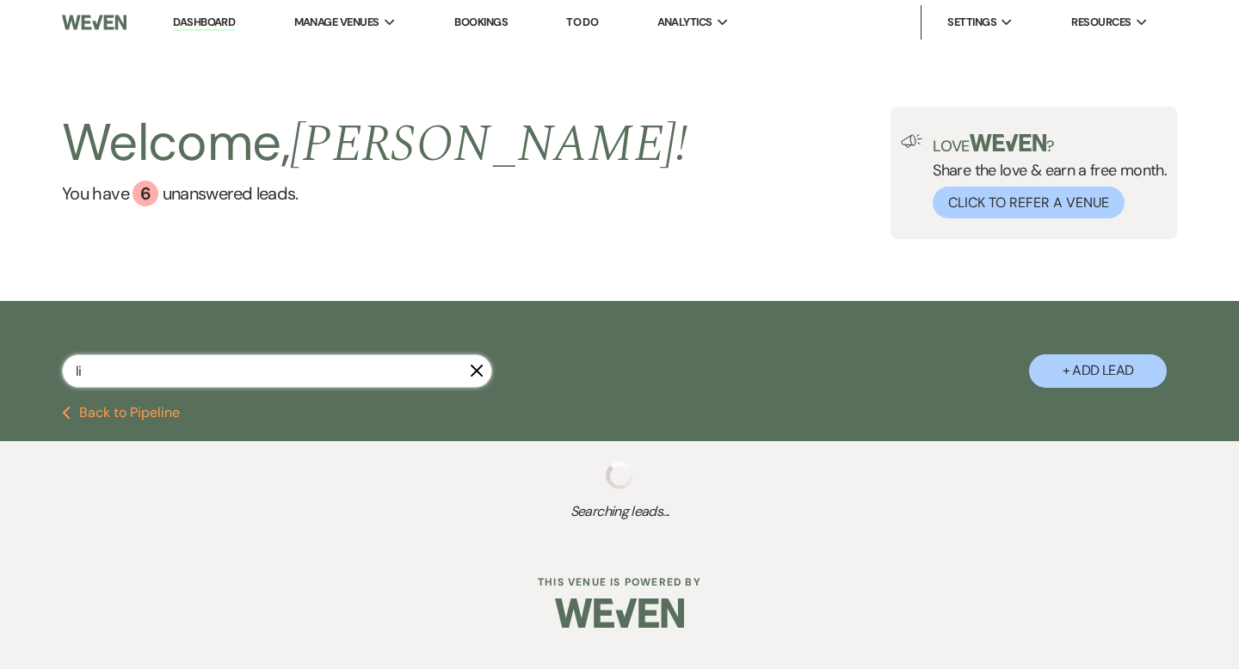
select select "5"
select select "8"
select select "10"
select select "8"
select select "5"
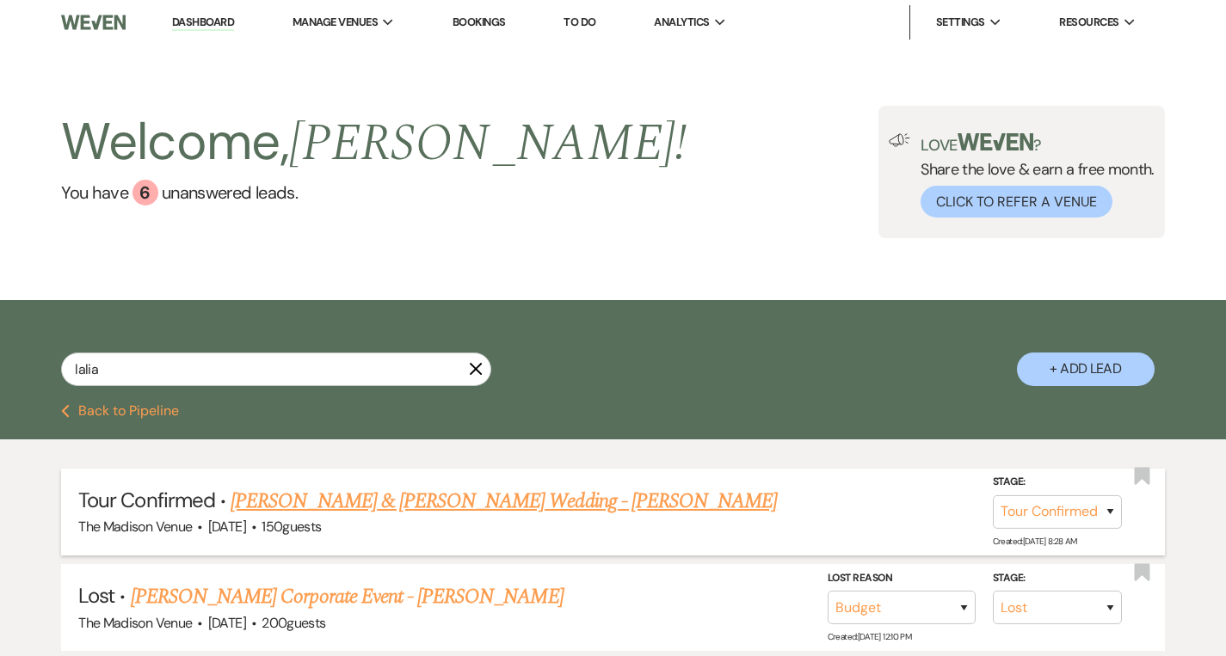
click at [366, 501] on link "[PERSON_NAME] & [PERSON_NAME] Wedding - [PERSON_NAME]" at bounding box center [504, 501] width 546 height 31
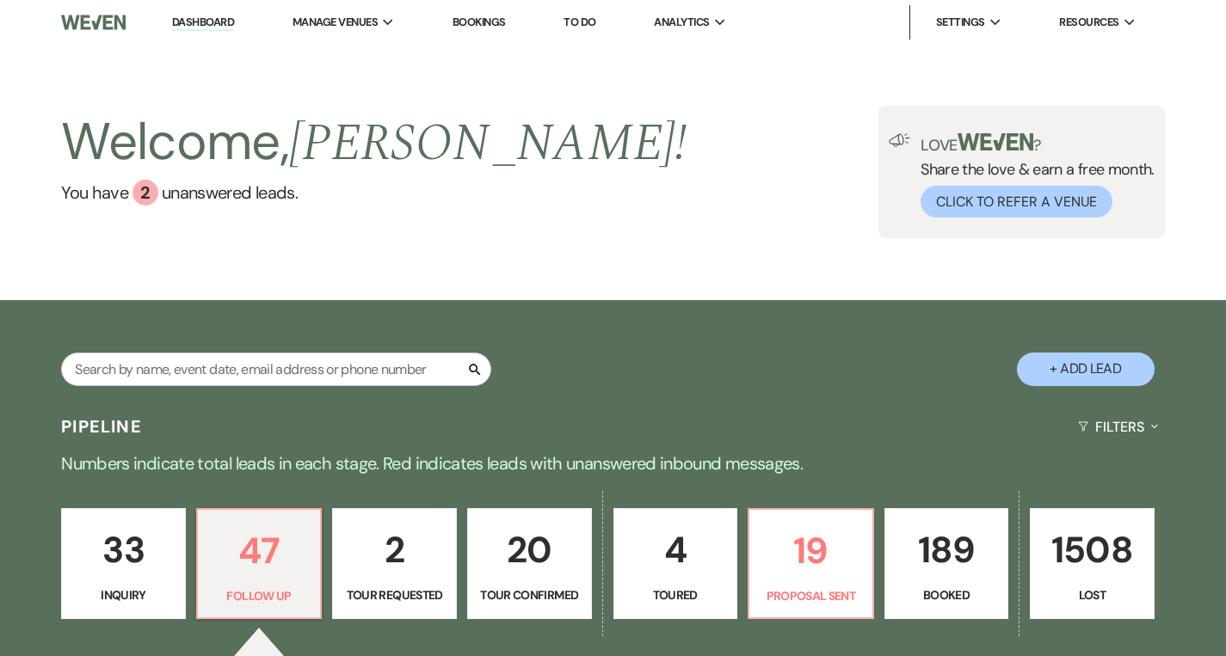
select select "9"
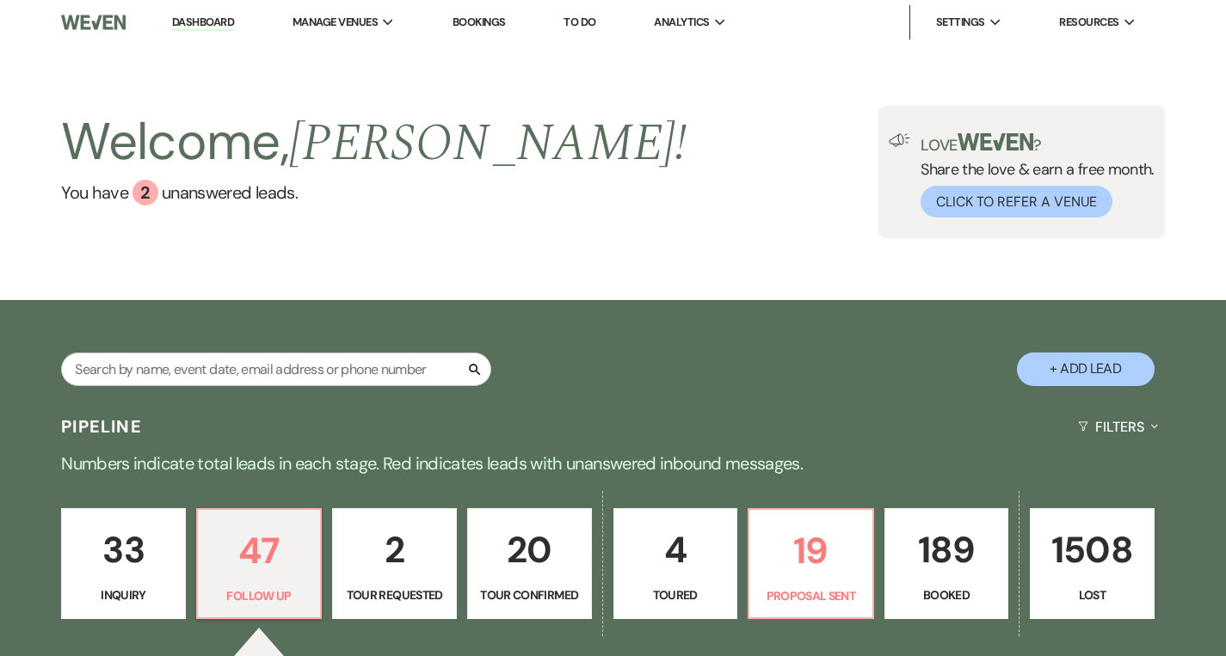
select select "9"
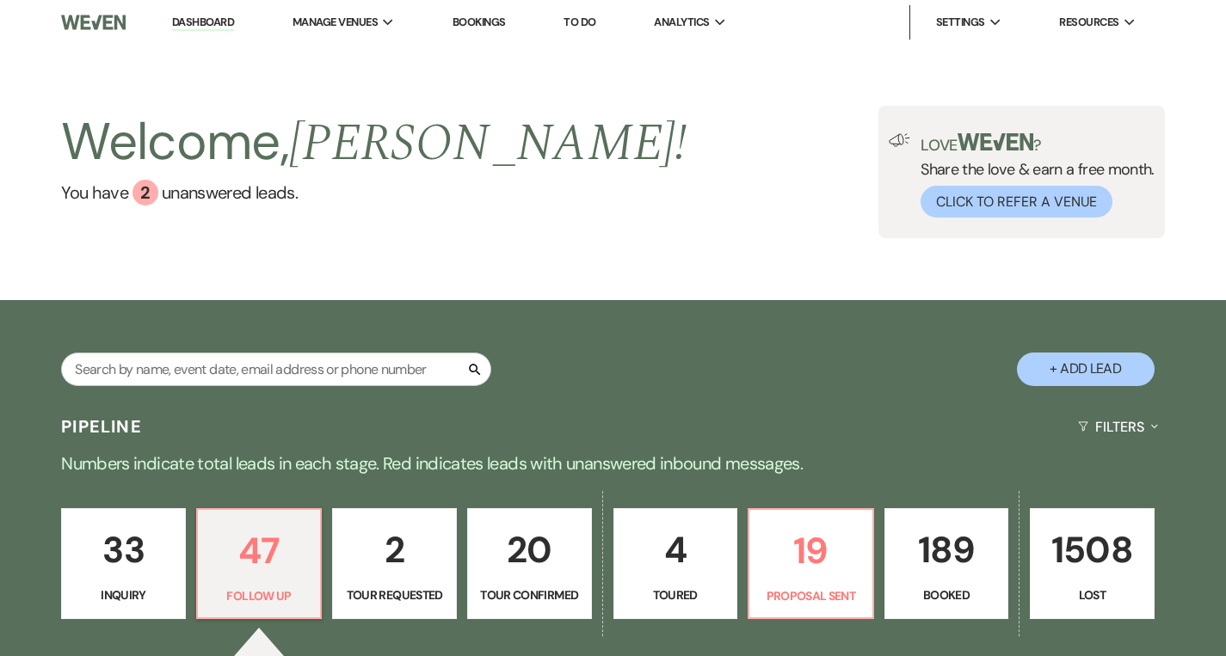
select select "9"
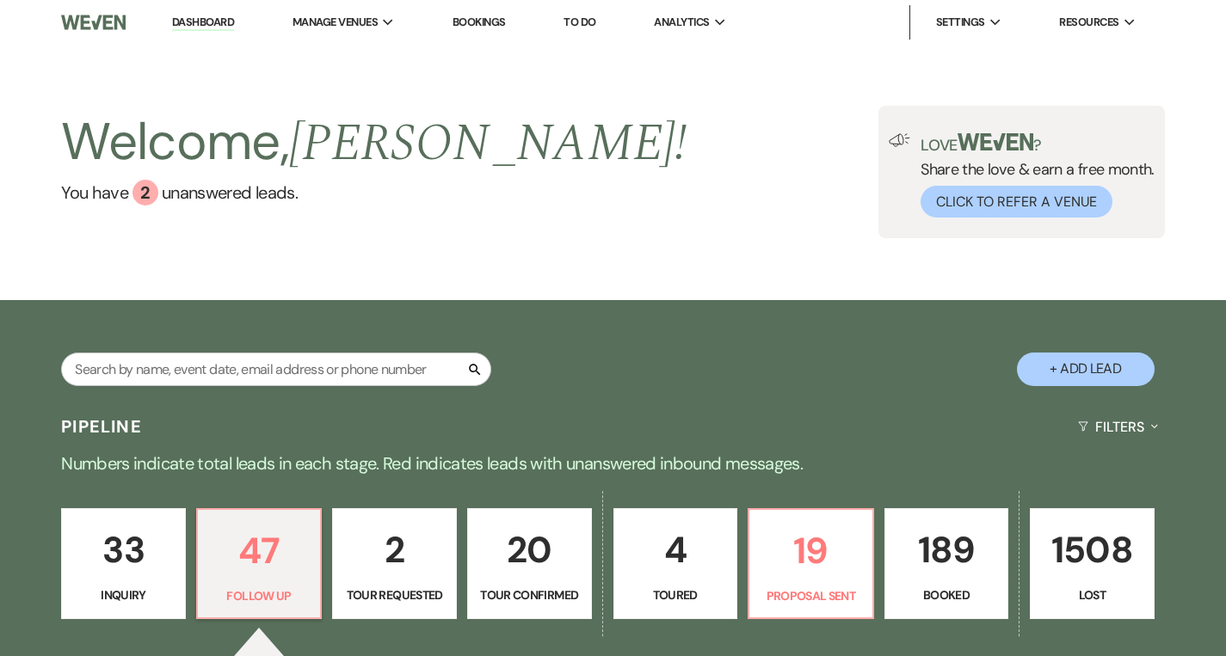
select select "9"
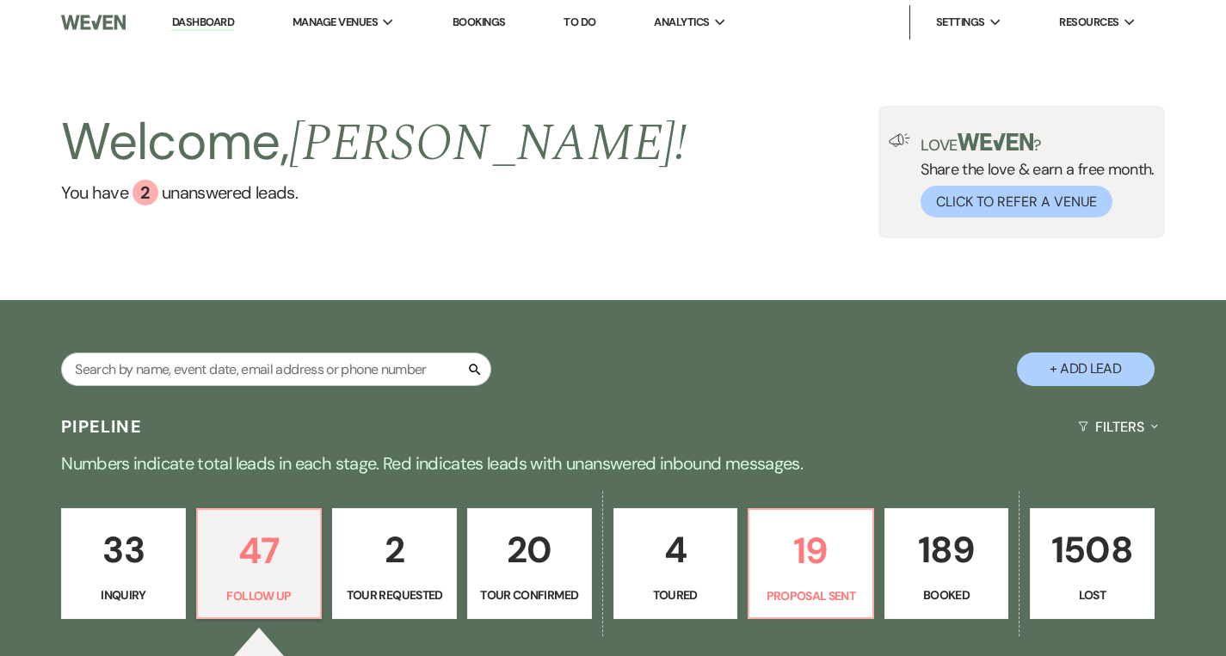
select select "9"
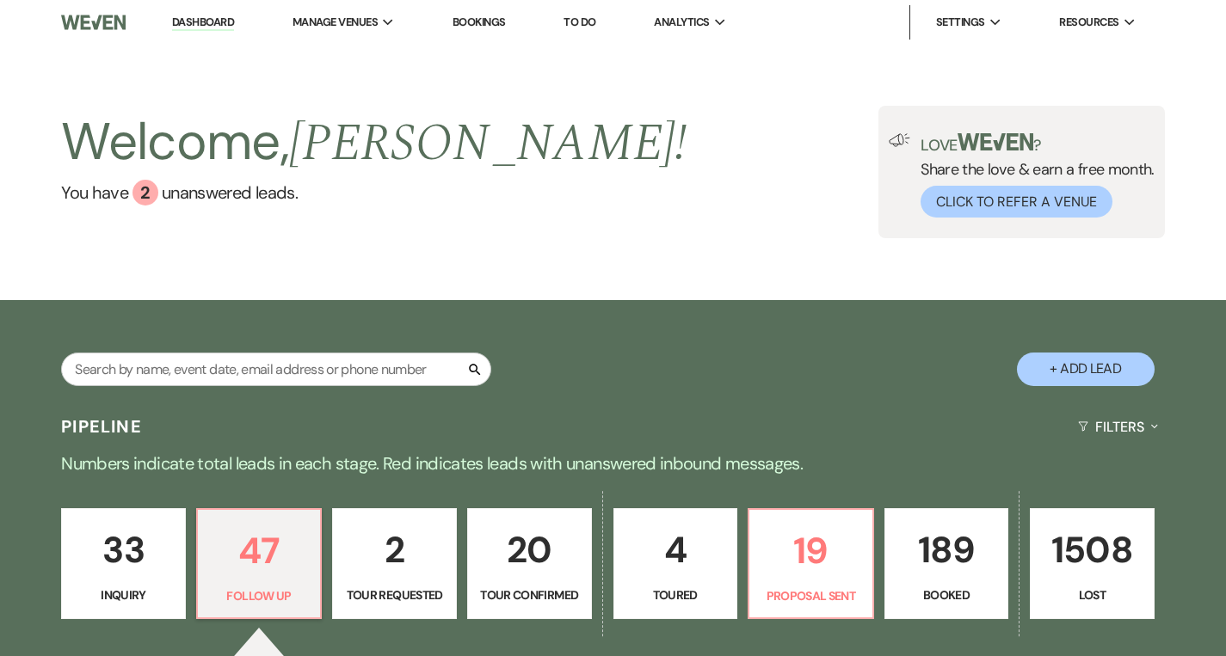
select select "9"
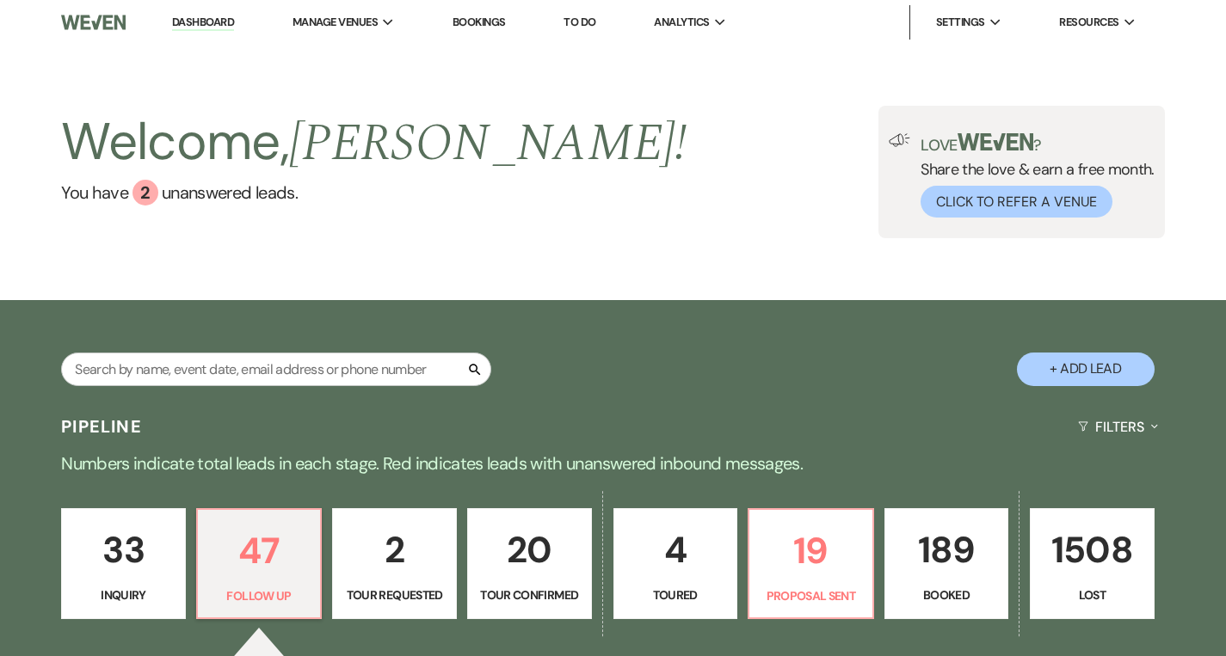
select select "9"
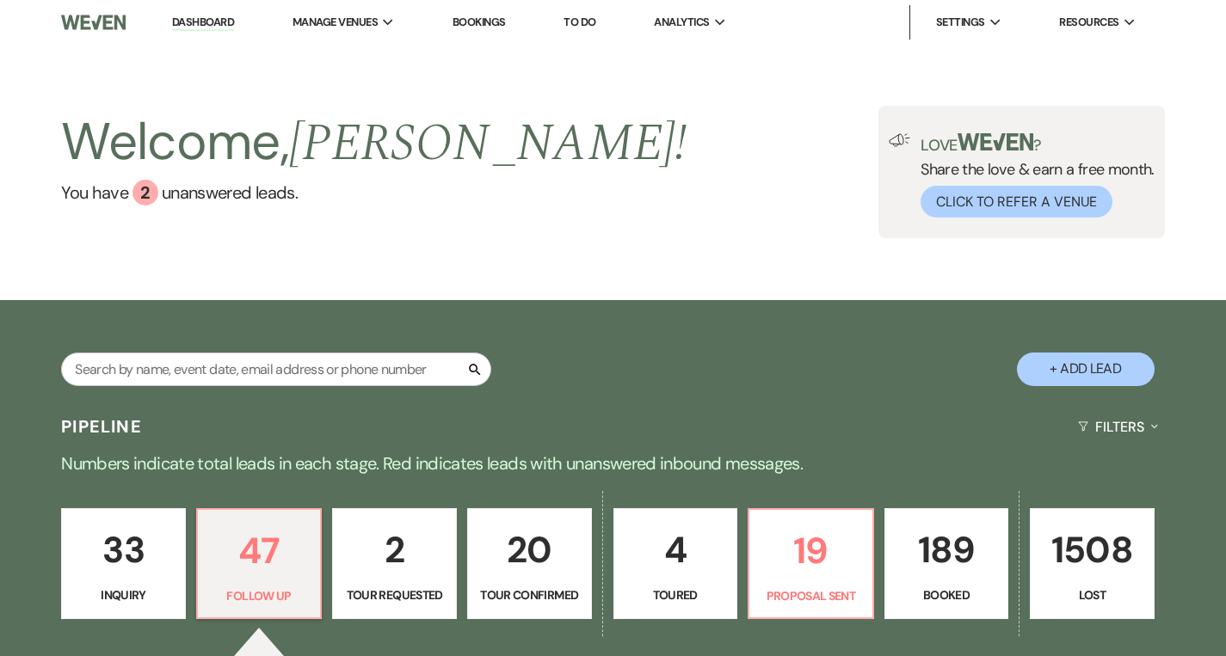
select select "9"
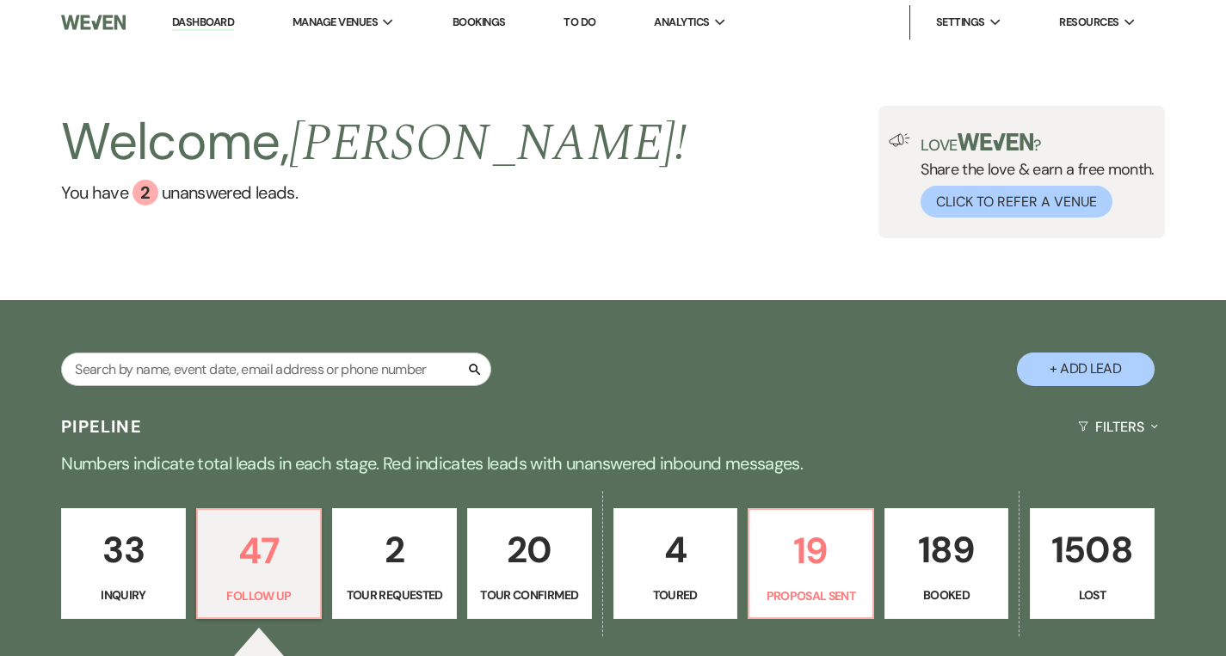
select select "9"
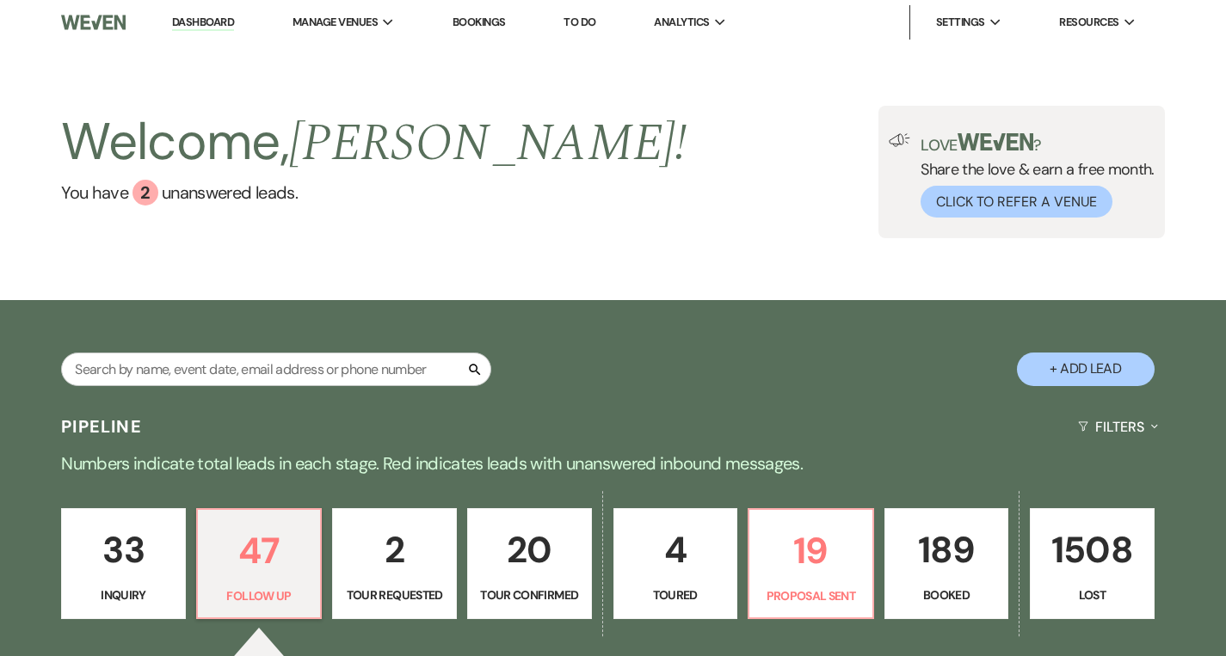
select select "9"
click at [351, 65] on li "The Madison Venue" at bounding box center [379, 56] width 155 height 17
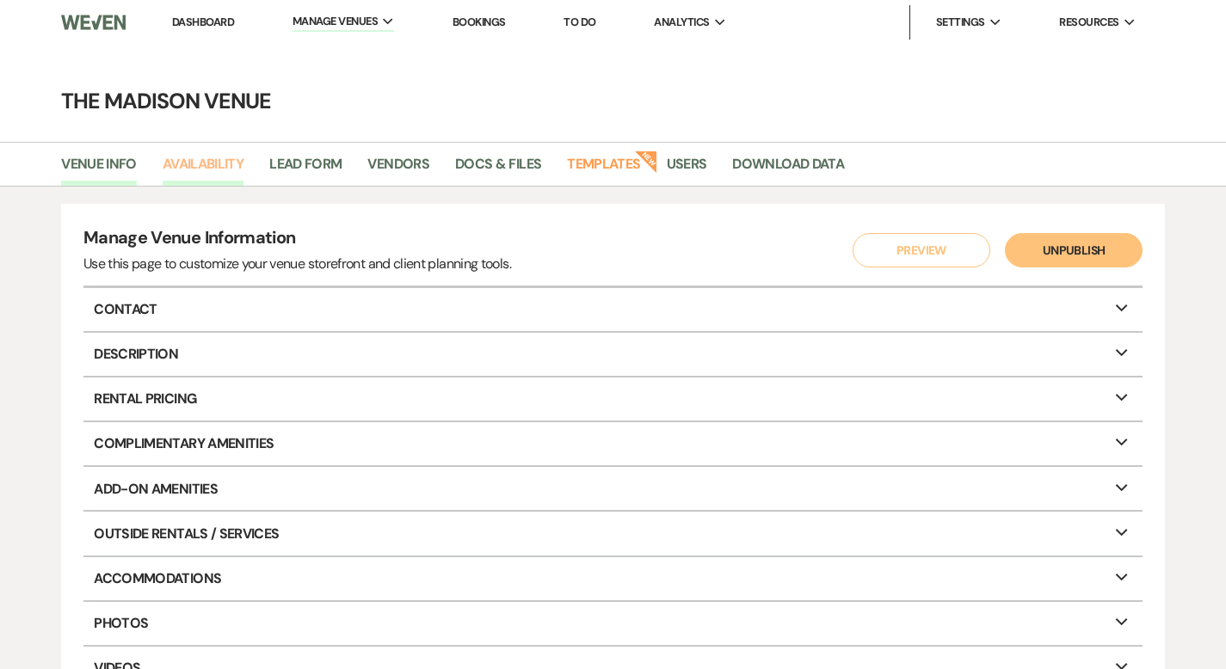
click at [178, 158] on link "Availability" at bounding box center [203, 169] width 81 height 33
select select "3"
select select "2026"
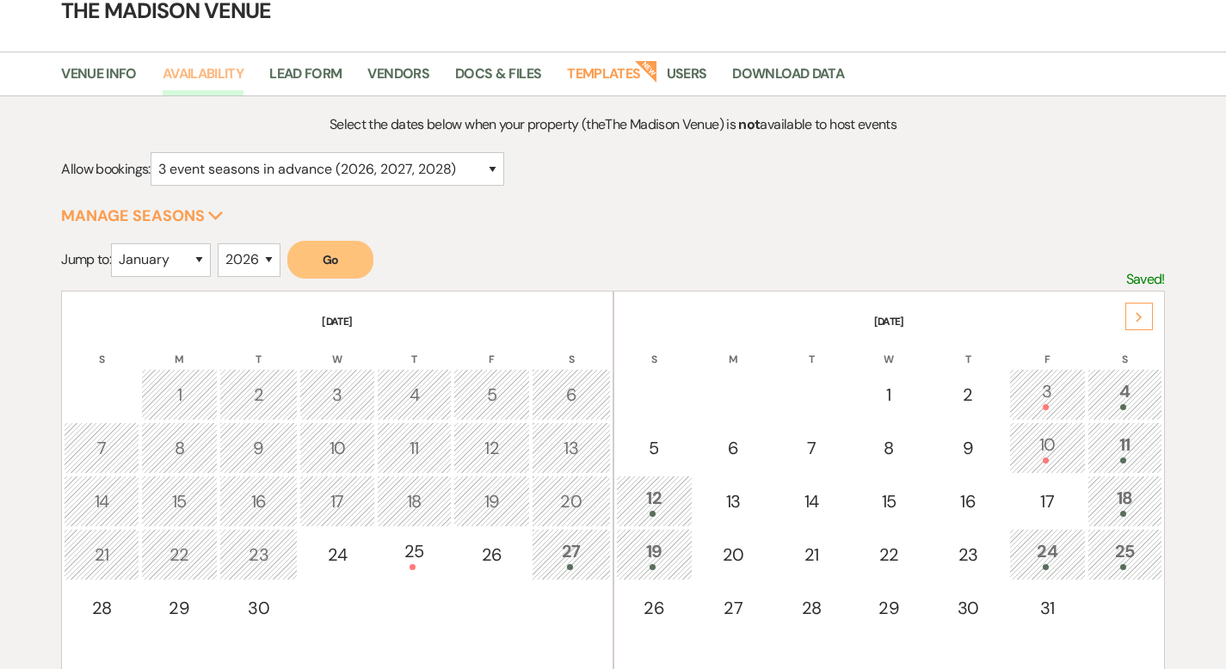
scroll to position [255, 0]
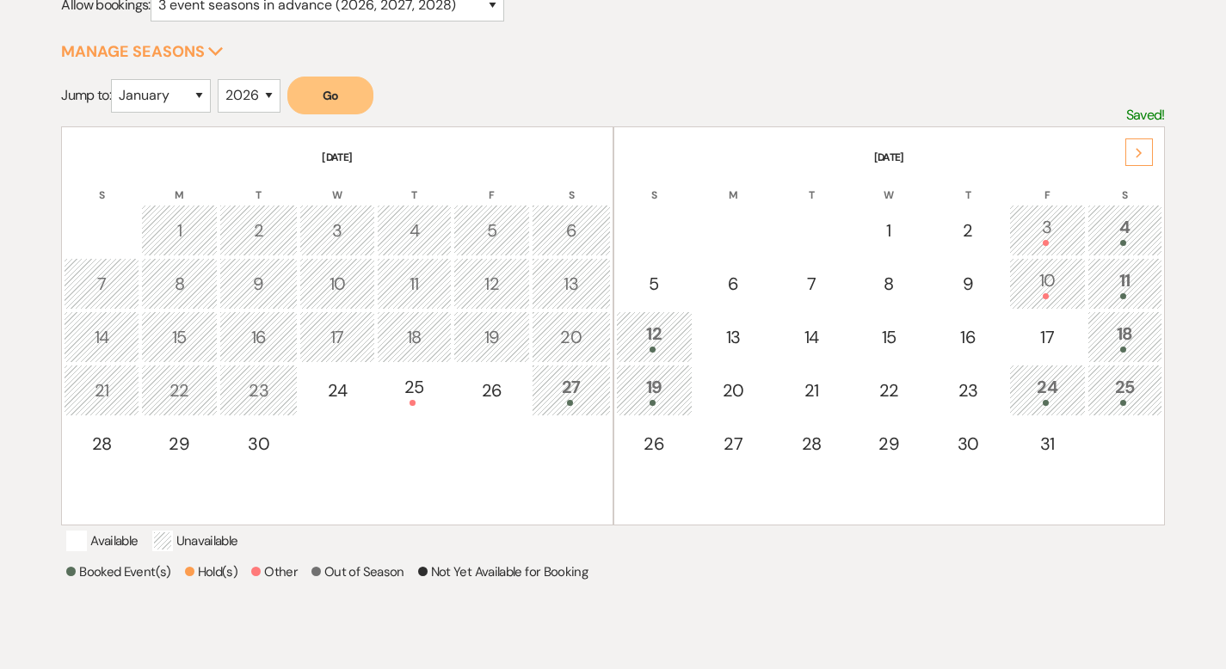
click at [1144, 139] on div "Next" at bounding box center [1139, 152] width 28 height 28
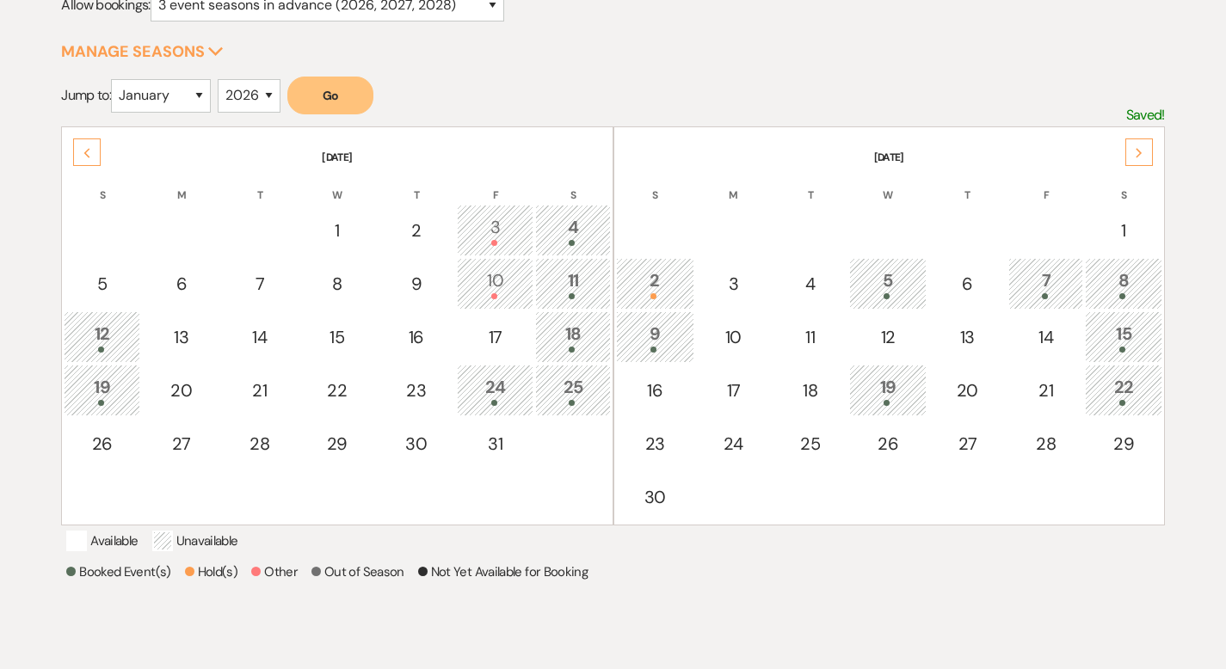
click at [1144, 139] on div "Next" at bounding box center [1139, 152] width 28 height 28
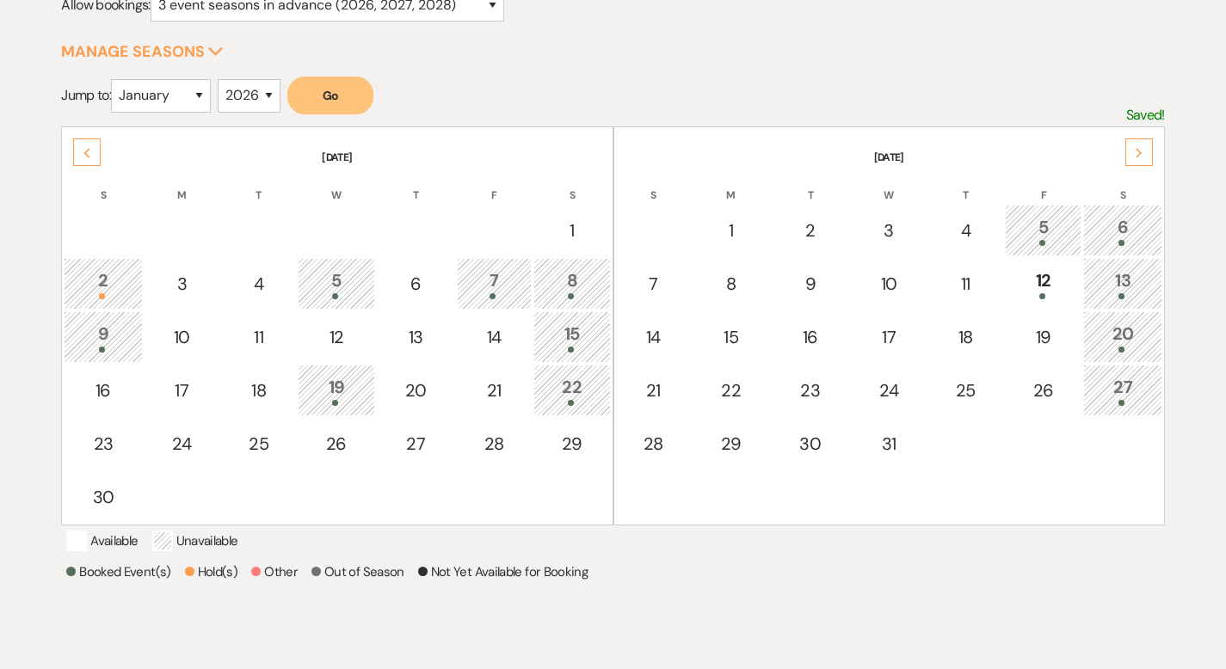
click at [1144, 139] on div "Next" at bounding box center [1139, 152] width 28 height 28
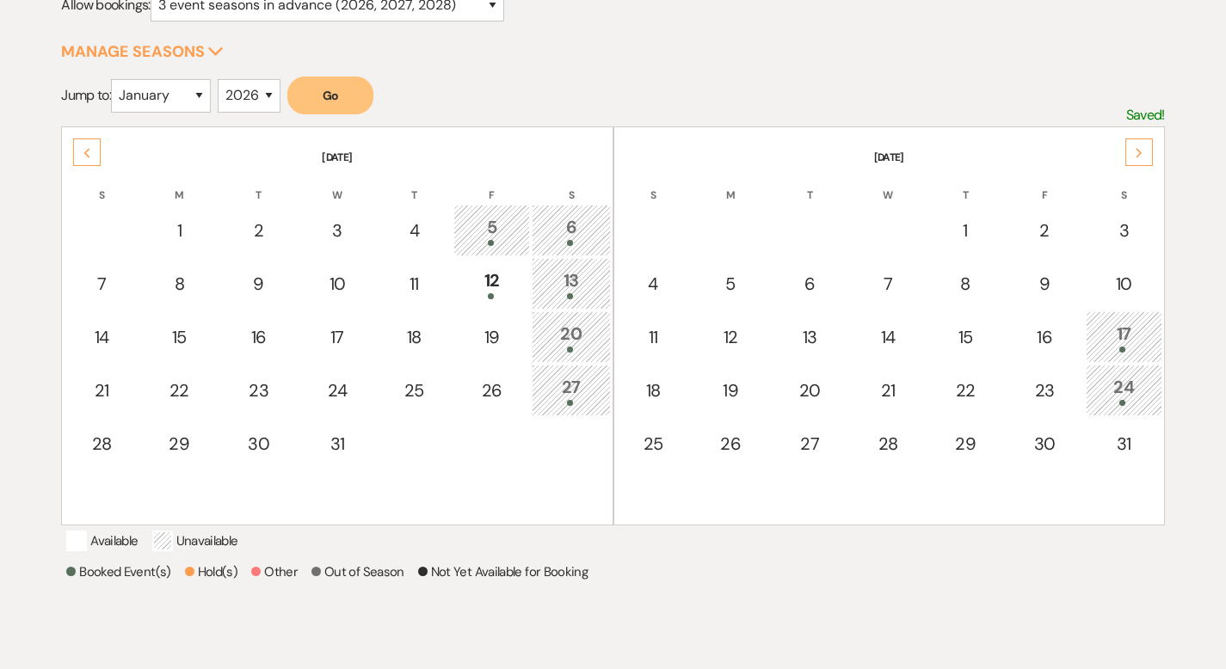
click at [1144, 139] on div "Next" at bounding box center [1139, 152] width 28 height 28
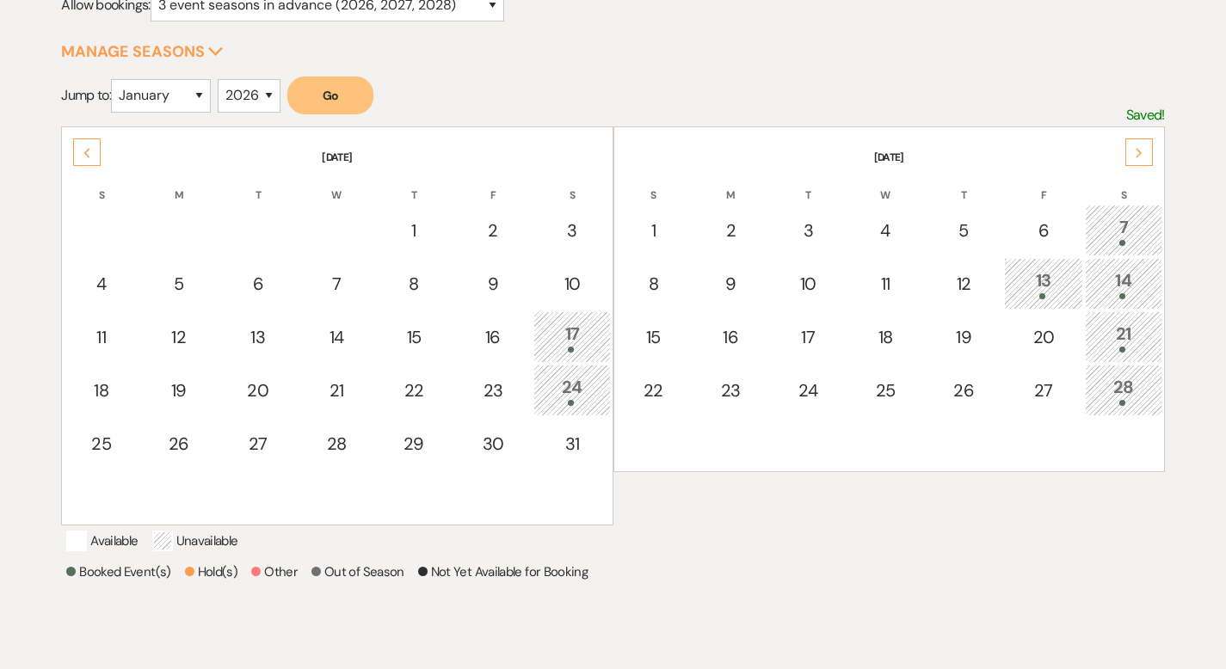
click at [1143, 138] on div "Next" at bounding box center [1139, 152] width 28 height 28
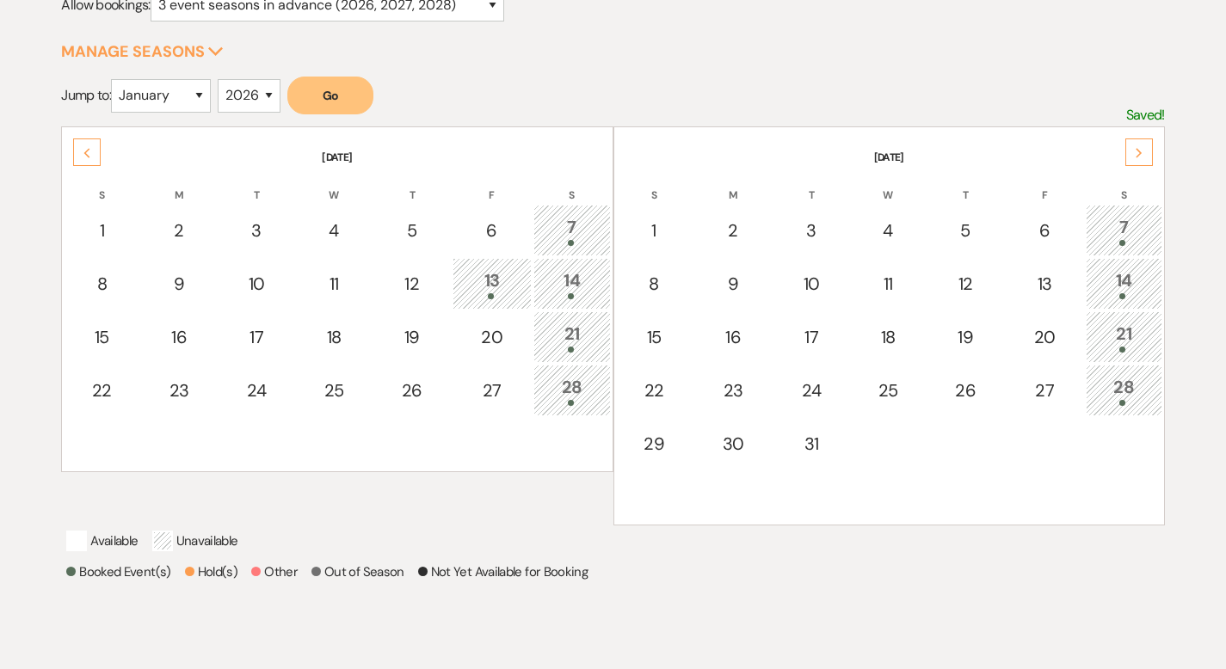
click at [1121, 228] on div "7" at bounding box center [1124, 230] width 58 height 32
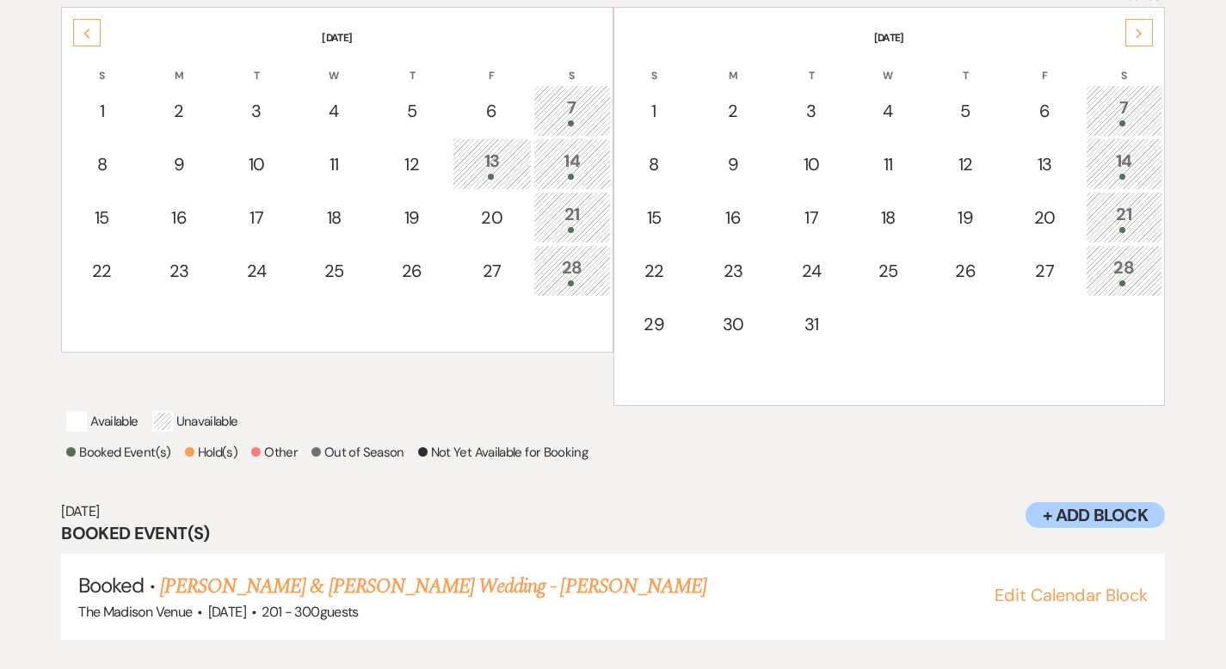
scroll to position [400, 0]
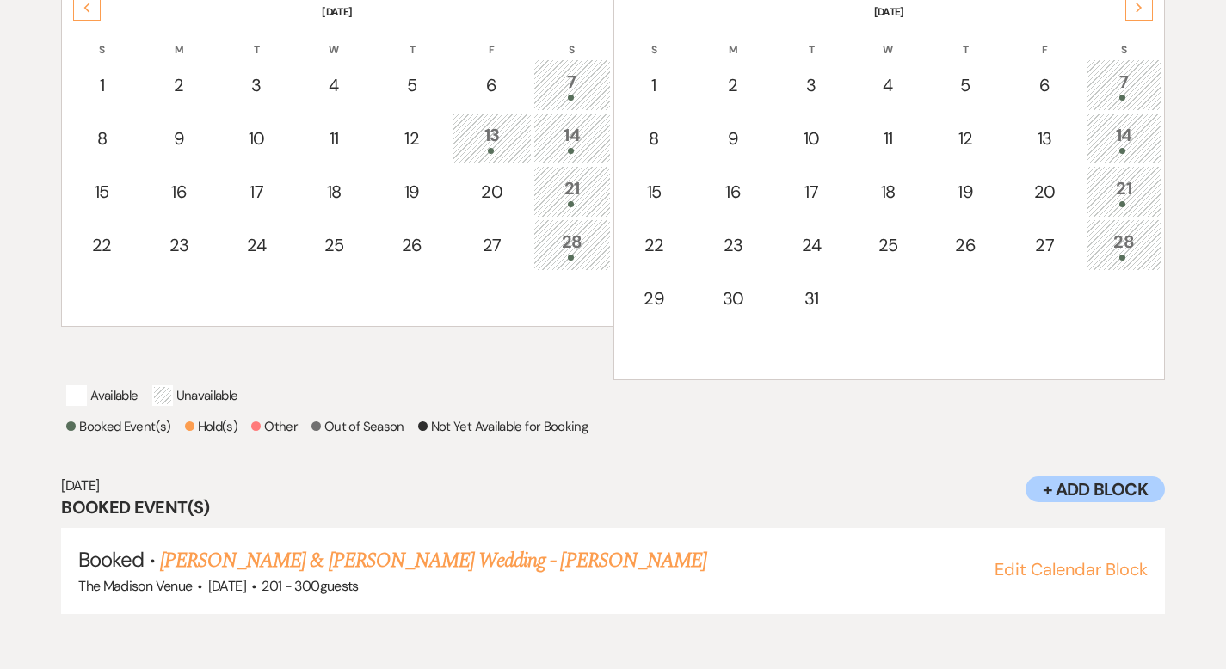
click at [1123, 139] on div "14" at bounding box center [1124, 138] width 58 height 32
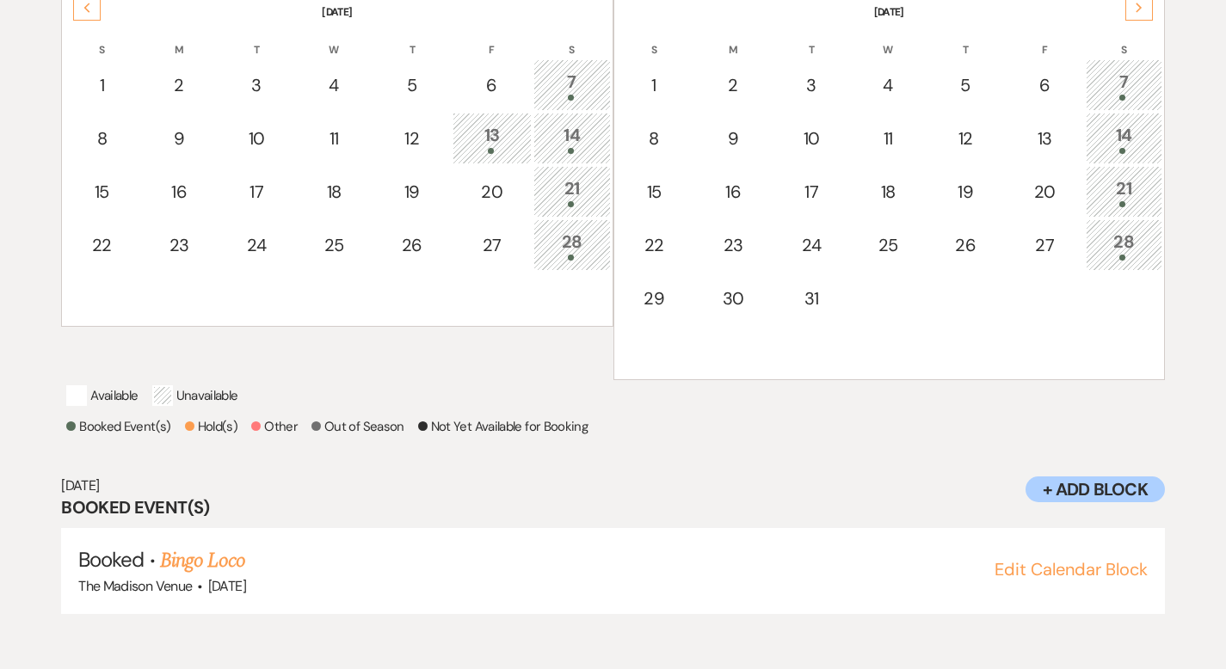
click at [1125, 185] on div "21" at bounding box center [1124, 191] width 58 height 32
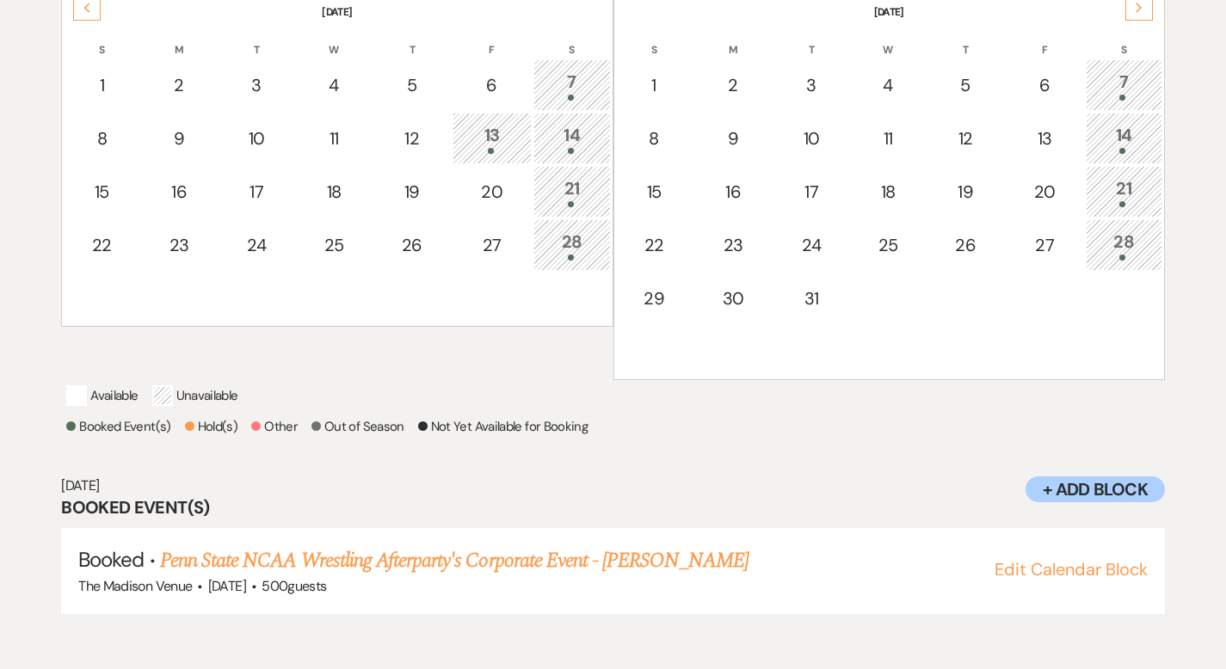
click at [1128, 246] on div "28" at bounding box center [1124, 245] width 58 height 32
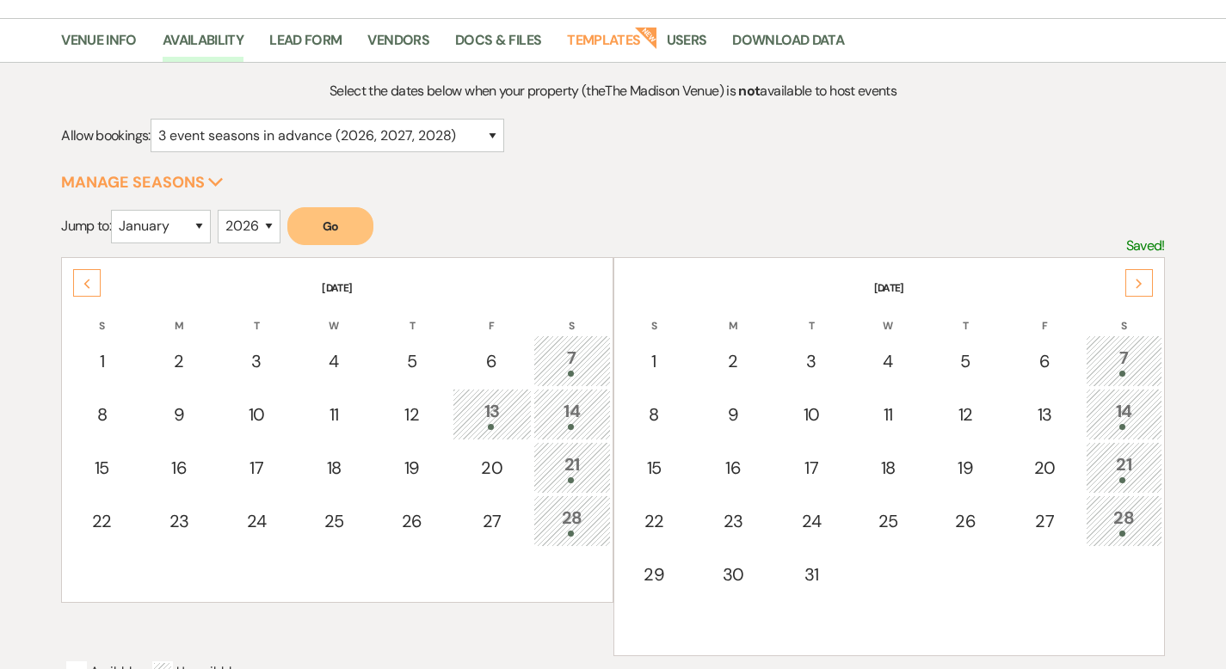
scroll to position [361, 0]
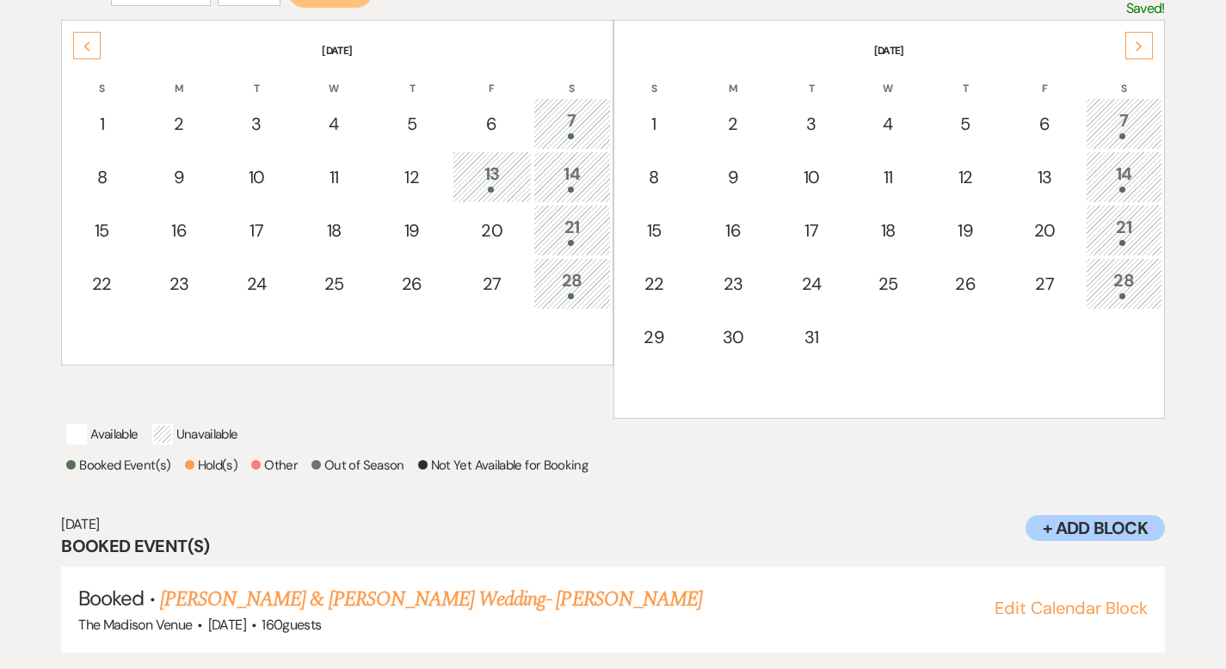
click at [1123, 179] on div "14" at bounding box center [1124, 177] width 58 height 32
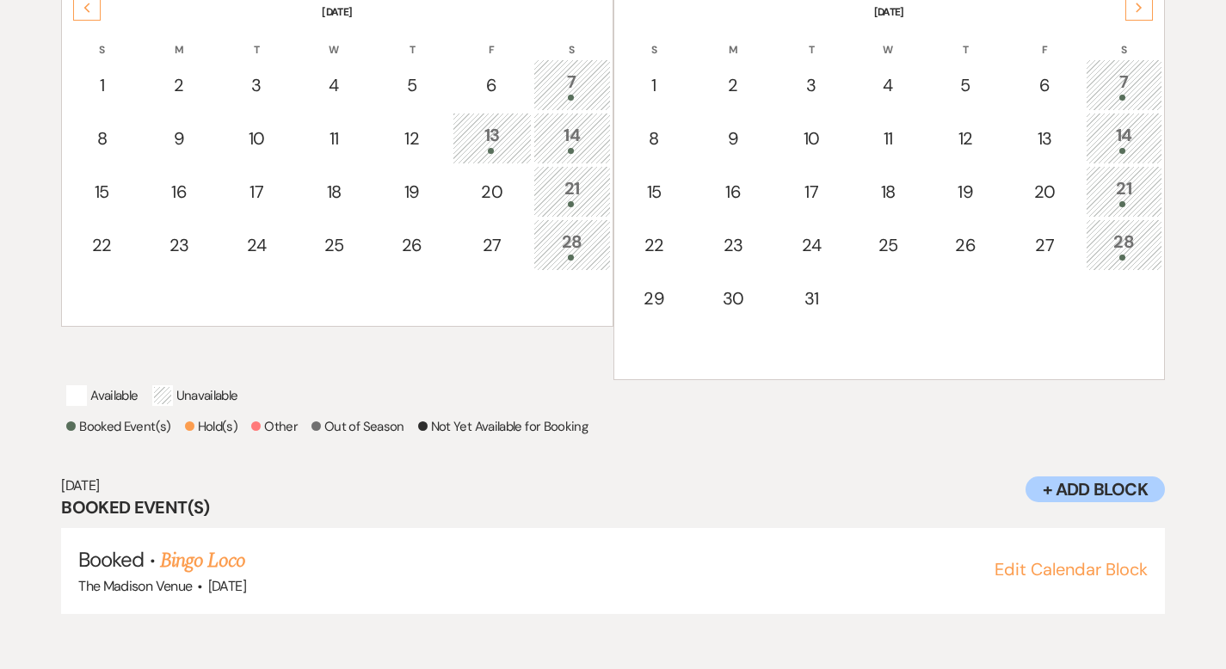
scroll to position [400, 0]
click at [1129, 176] on div "21" at bounding box center [1124, 191] width 58 height 32
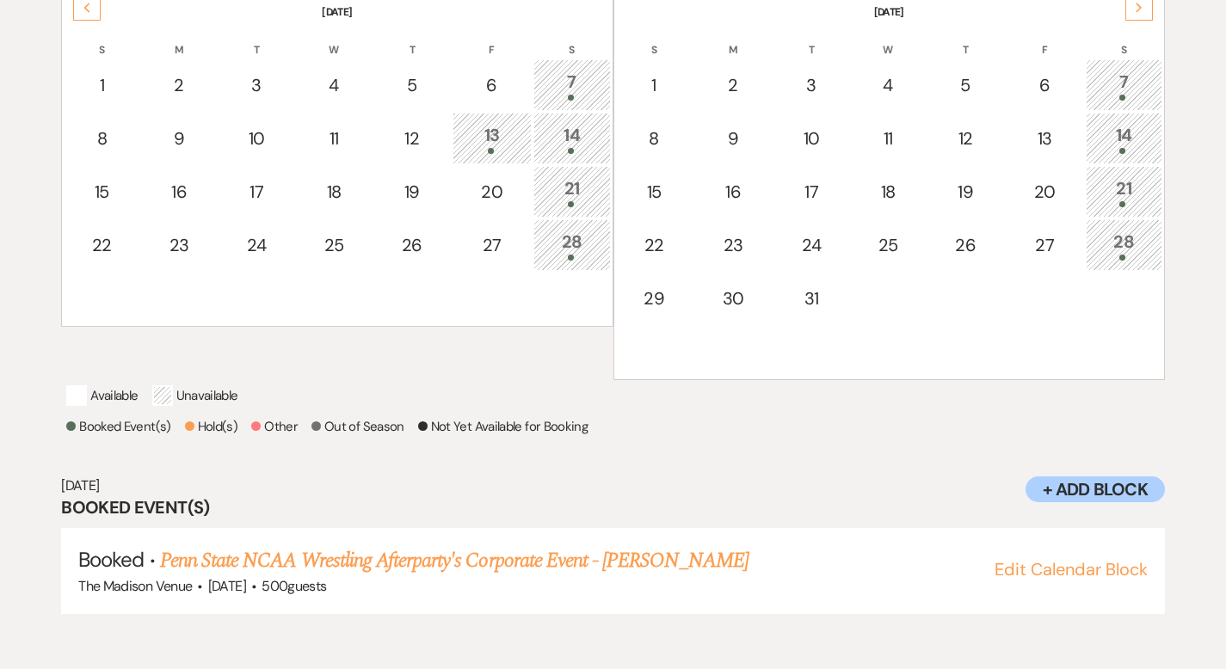
click at [1134, 140] on div "14" at bounding box center [1124, 138] width 58 height 32
